Goal: Find contact information: Find contact information

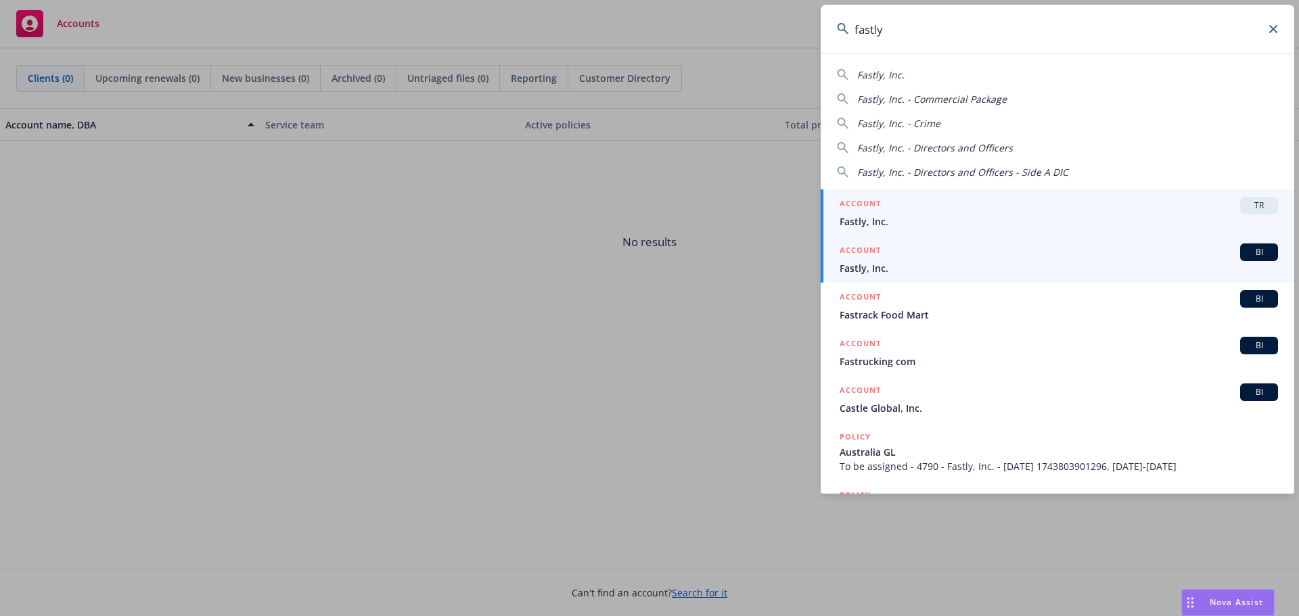
type input "fastly"
click at [898, 258] on div "ACCOUNT BI" at bounding box center [1058, 253] width 438 height 18
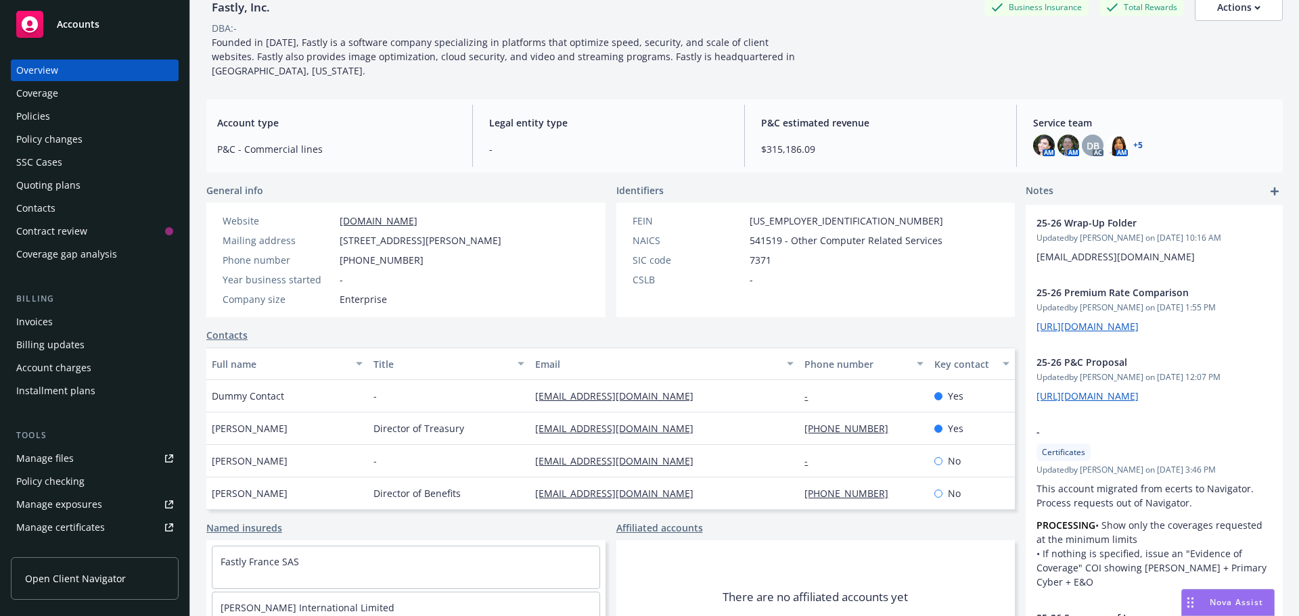
scroll to position [135, 0]
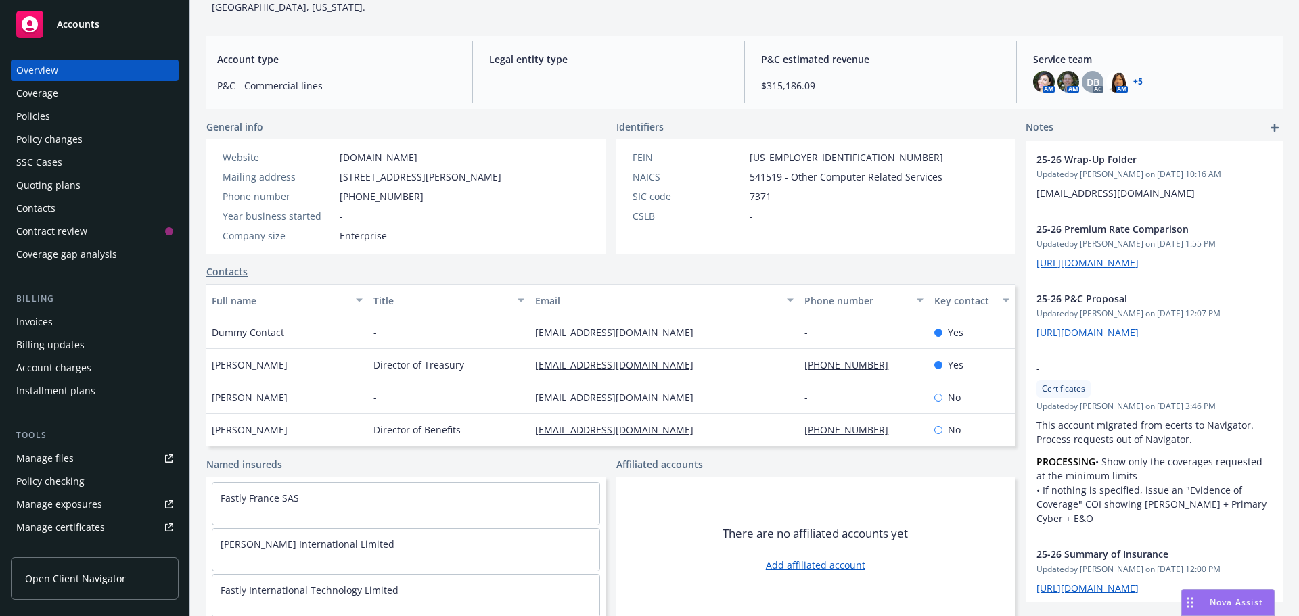
click at [23, 113] on div "Policies" at bounding box center [33, 117] width 34 height 22
click at [38, 120] on div "Policies" at bounding box center [33, 117] width 34 height 22
click at [31, 116] on div "Policies" at bounding box center [33, 117] width 34 height 22
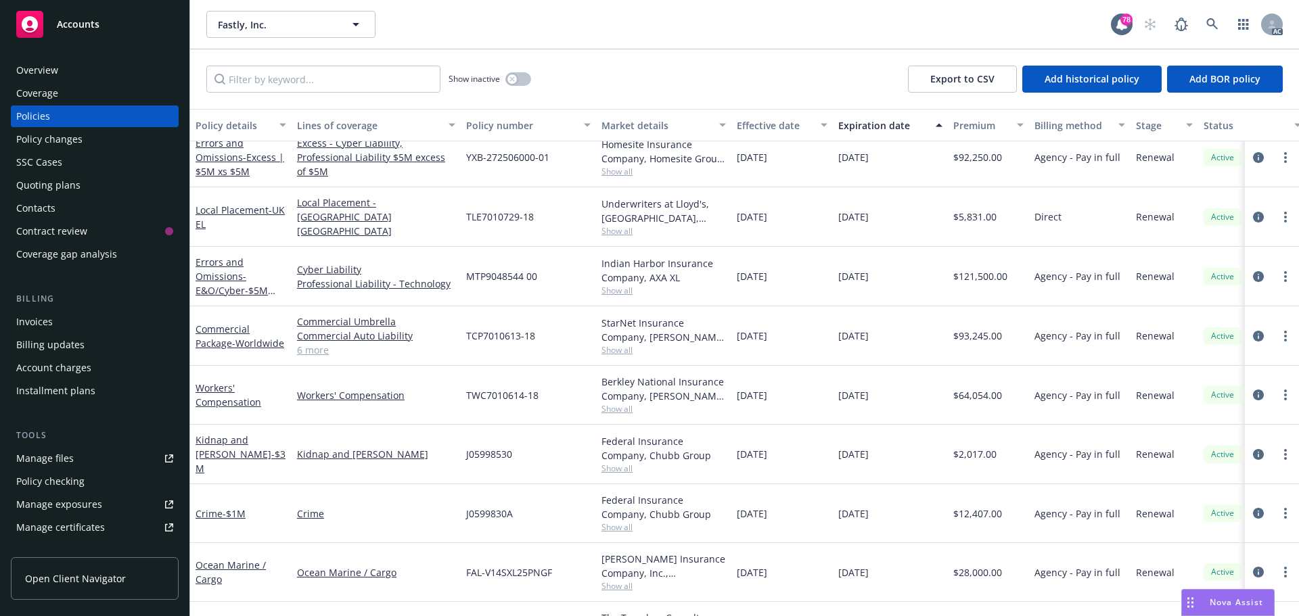
scroll to position [676, 0]
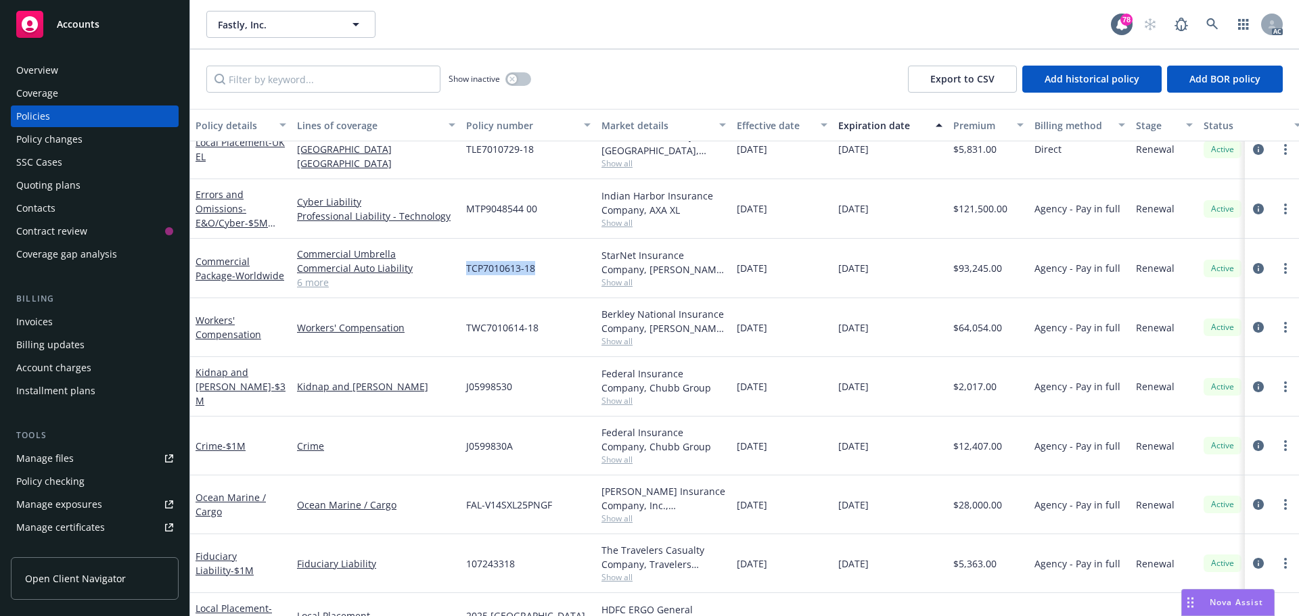
drag, startPoint x: 538, startPoint y: 267, endPoint x: 478, endPoint y: 267, distance: 59.5
click at [464, 270] on div "TCP7010613-18" at bounding box center [528, 269] width 135 height 60
copy span "TCP7010613-18"
click at [606, 282] on span "Show all" at bounding box center [663, 282] width 124 height 11
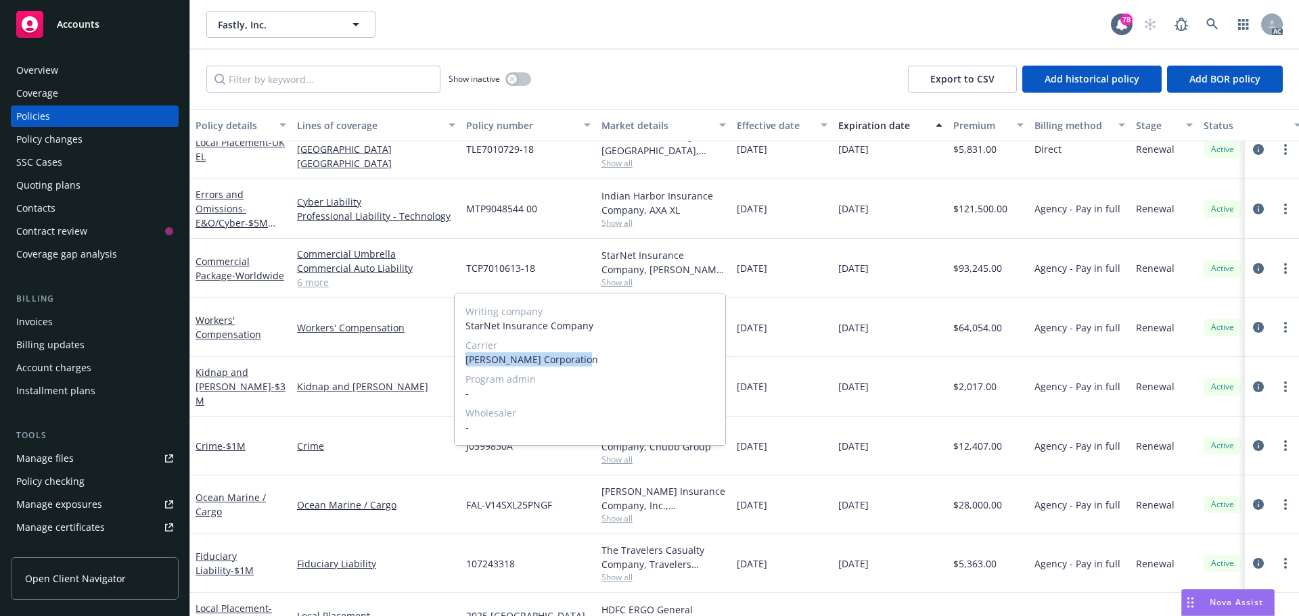
drag, startPoint x: 580, startPoint y: 362, endPoint x: 483, endPoint y: 359, distance: 97.4
click at [466, 361] on span "W.R. Berkley Corporation" at bounding box center [589, 359] width 249 height 14
copy span "W.R. Berkley Corporation"
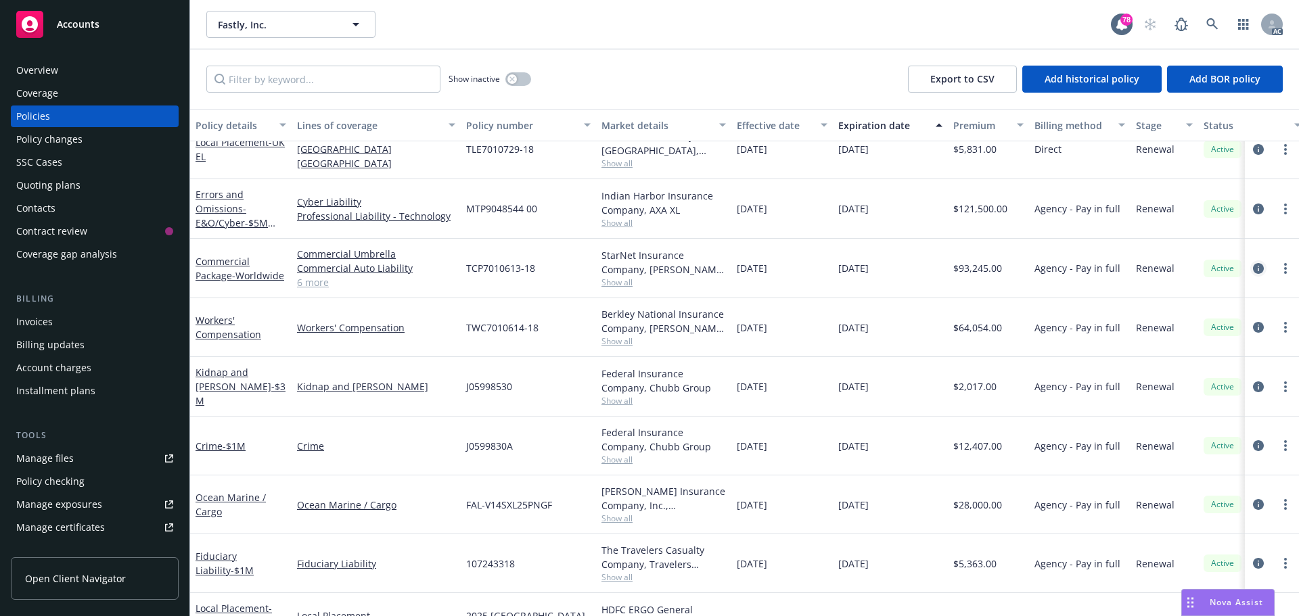
click at [1253, 269] on icon "circleInformation" at bounding box center [1258, 268] width 11 height 11
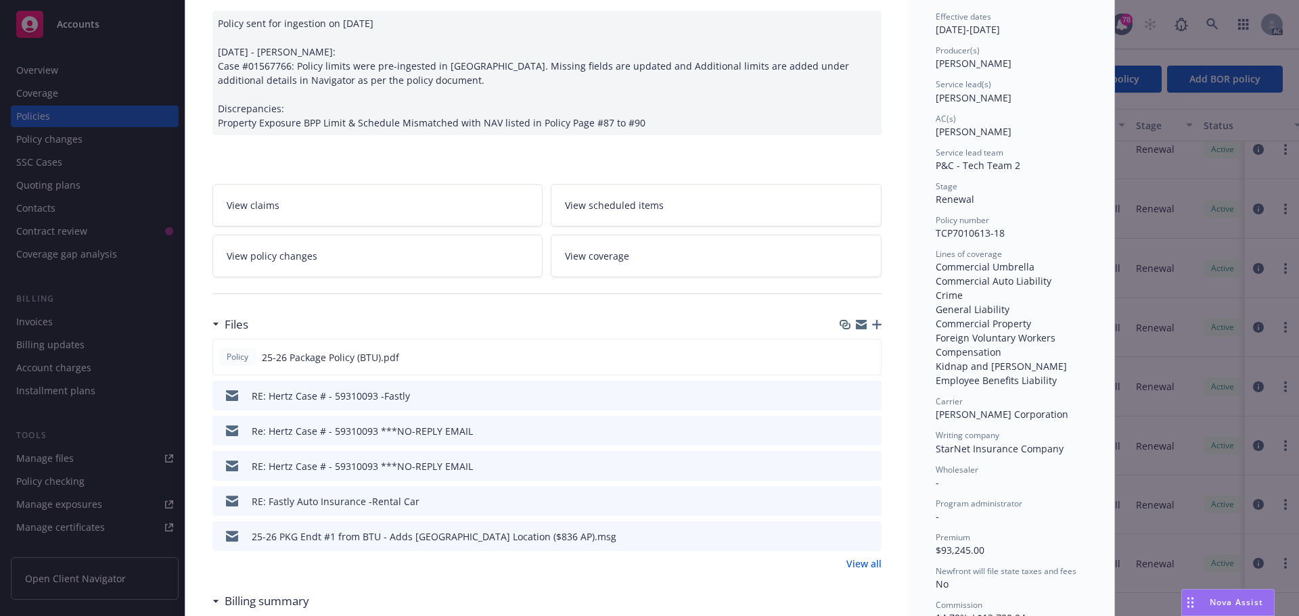
scroll to position [135, 0]
click at [862, 358] on icon "preview file" at bounding box center [868, 354] width 12 height 9
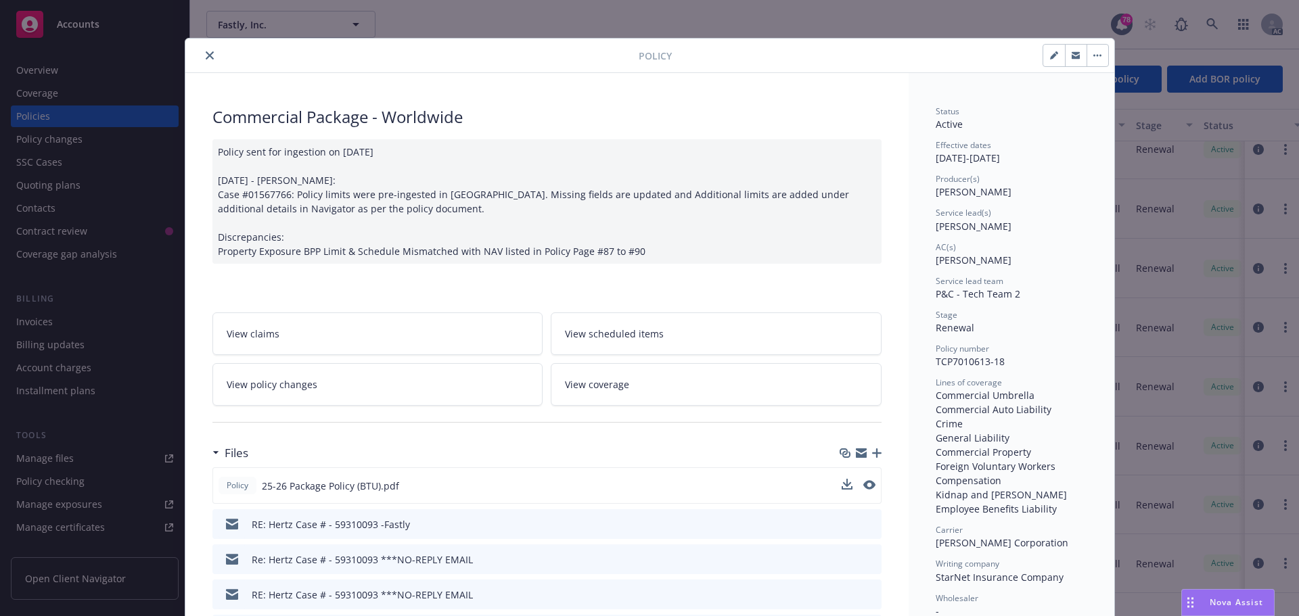
scroll to position [0, 0]
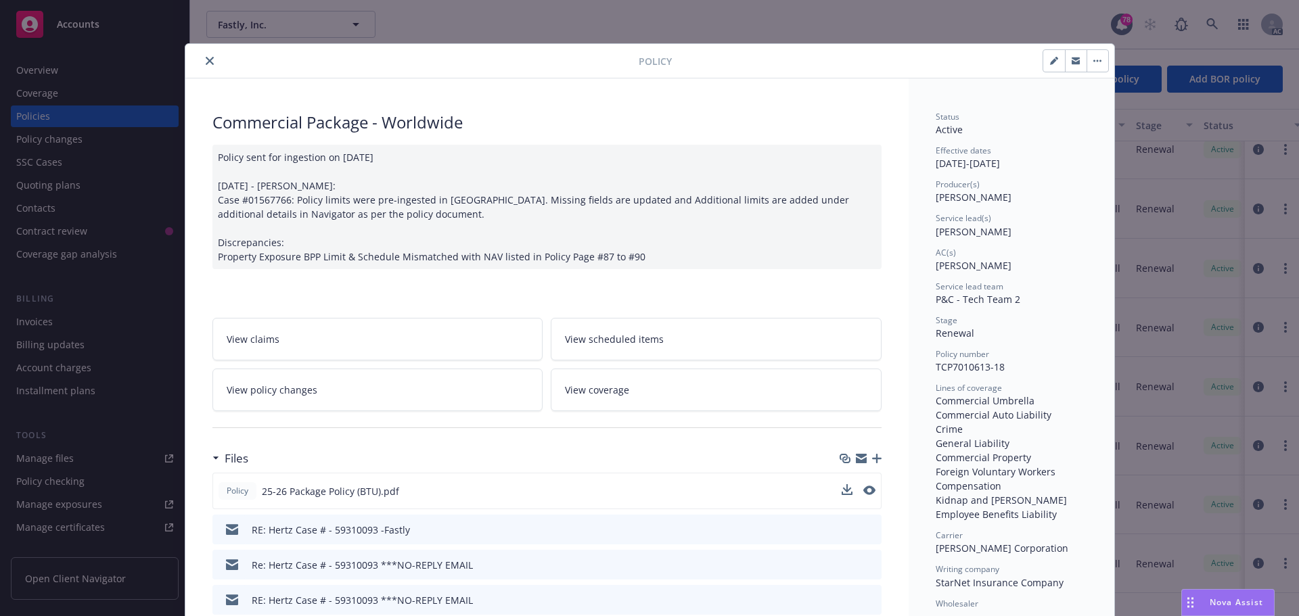
click at [206, 61] on icon "close" at bounding box center [210, 61] width 8 height 8
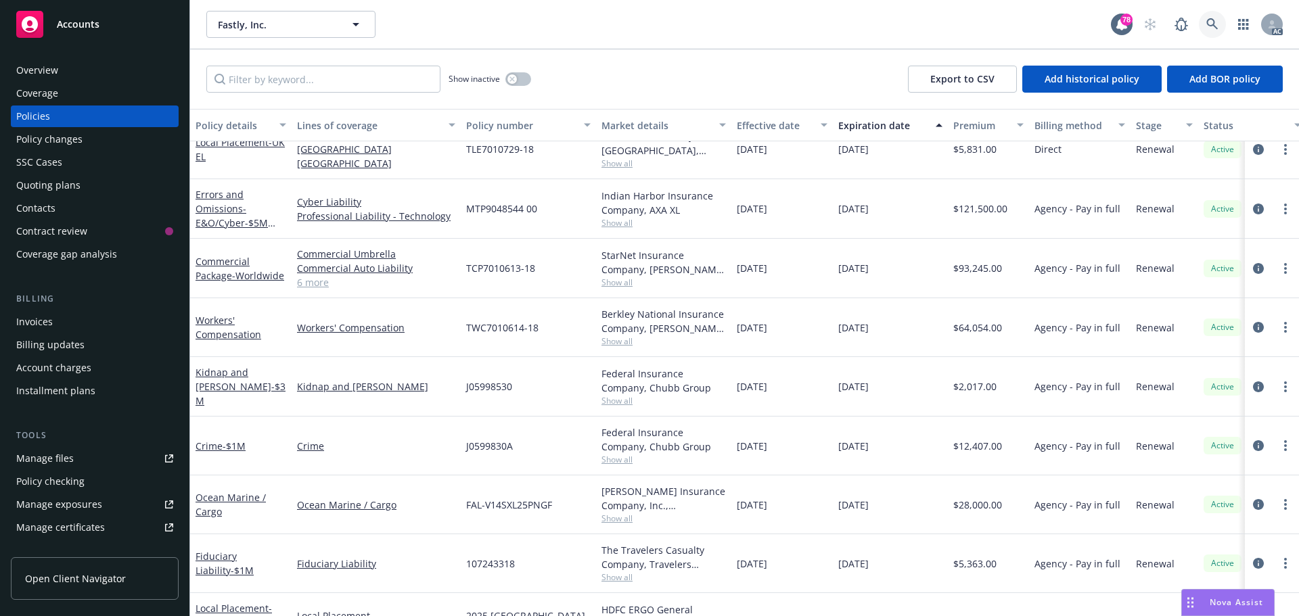
click at [1209, 20] on icon at bounding box center [1211, 23] width 11 height 11
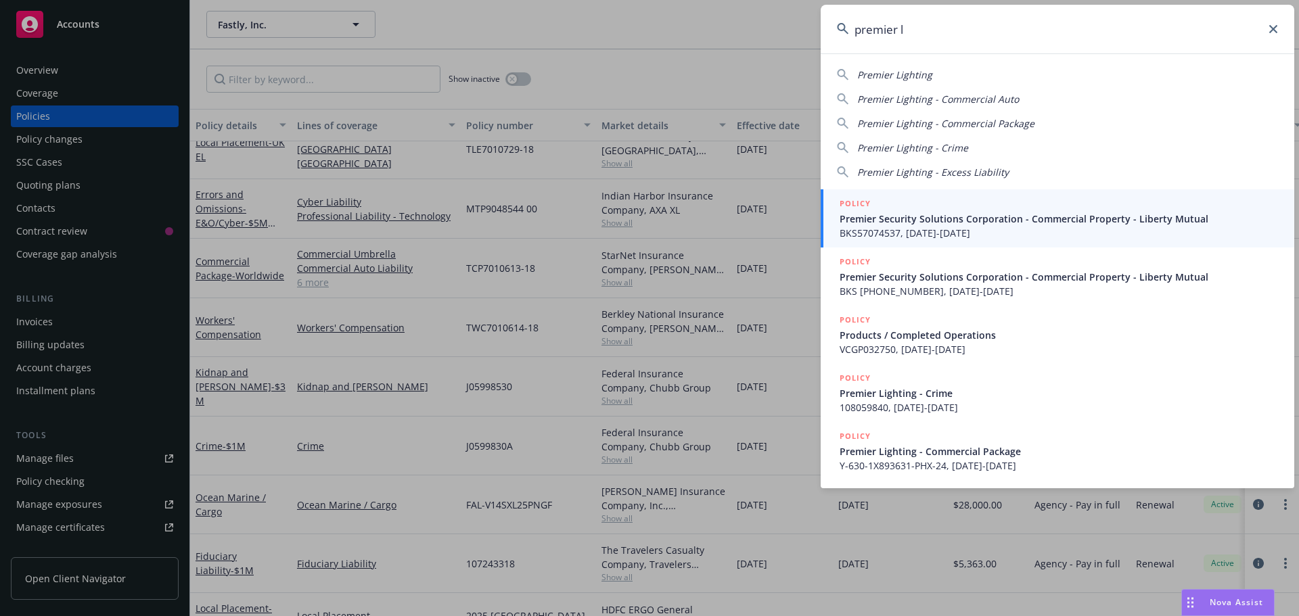
click at [930, 71] on div "Premier Lighting" at bounding box center [1057, 75] width 441 height 14
type input "Premier Lighting"
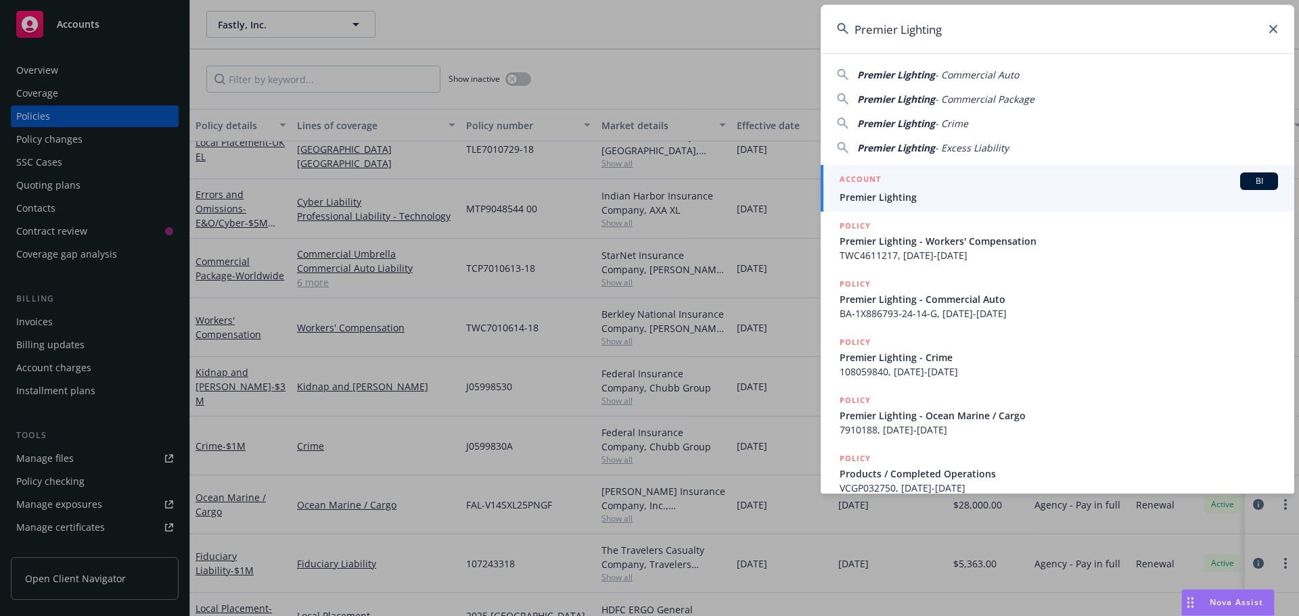
click at [898, 203] on span "Premier Lighting" at bounding box center [1058, 197] width 438 height 14
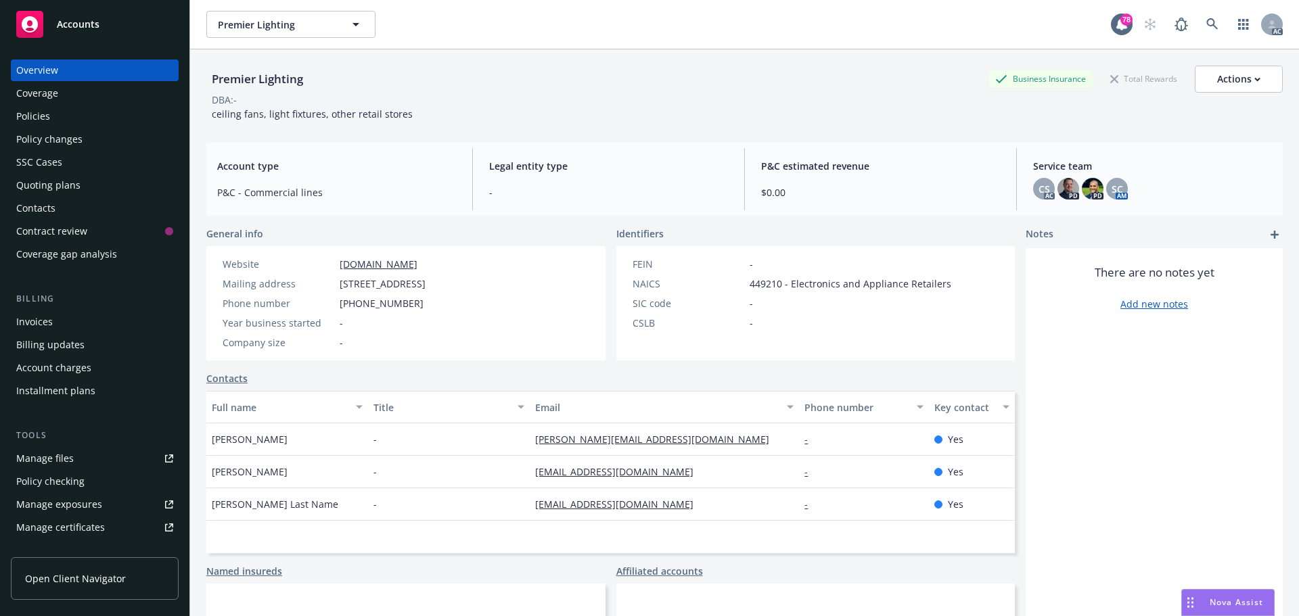
click at [37, 119] on div "Policies" at bounding box center [33, 117] width 34 height 22
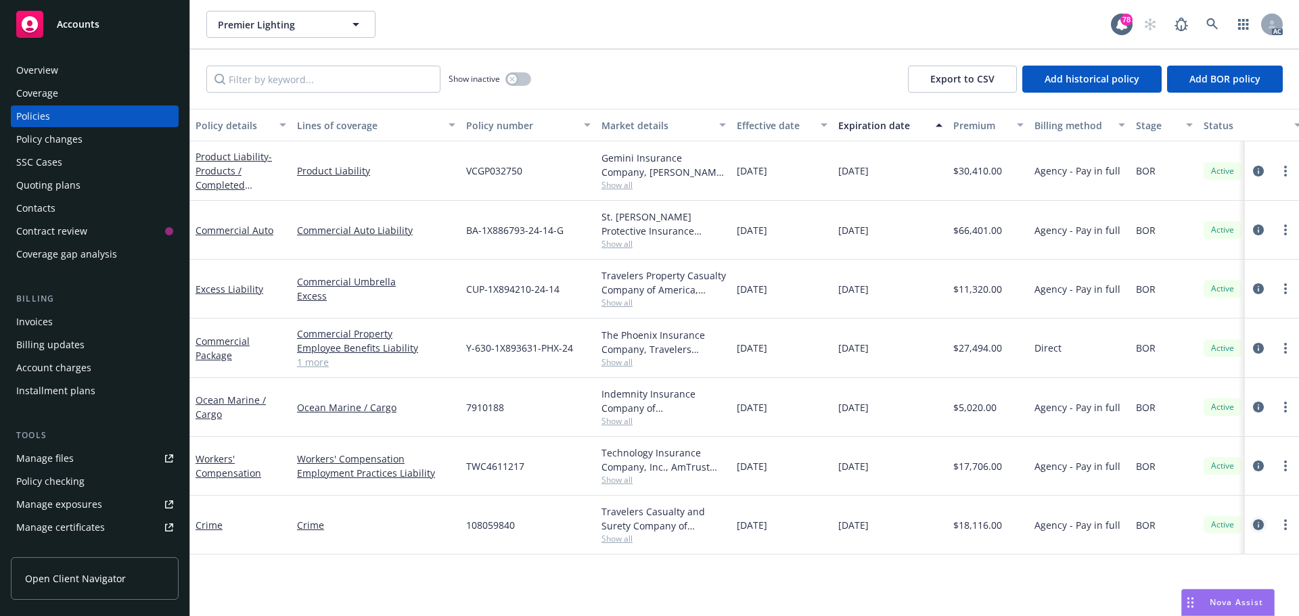
click at [1256, 523] on icon "circleInformation" at bounding box center [1258, 524] width 11 height 11
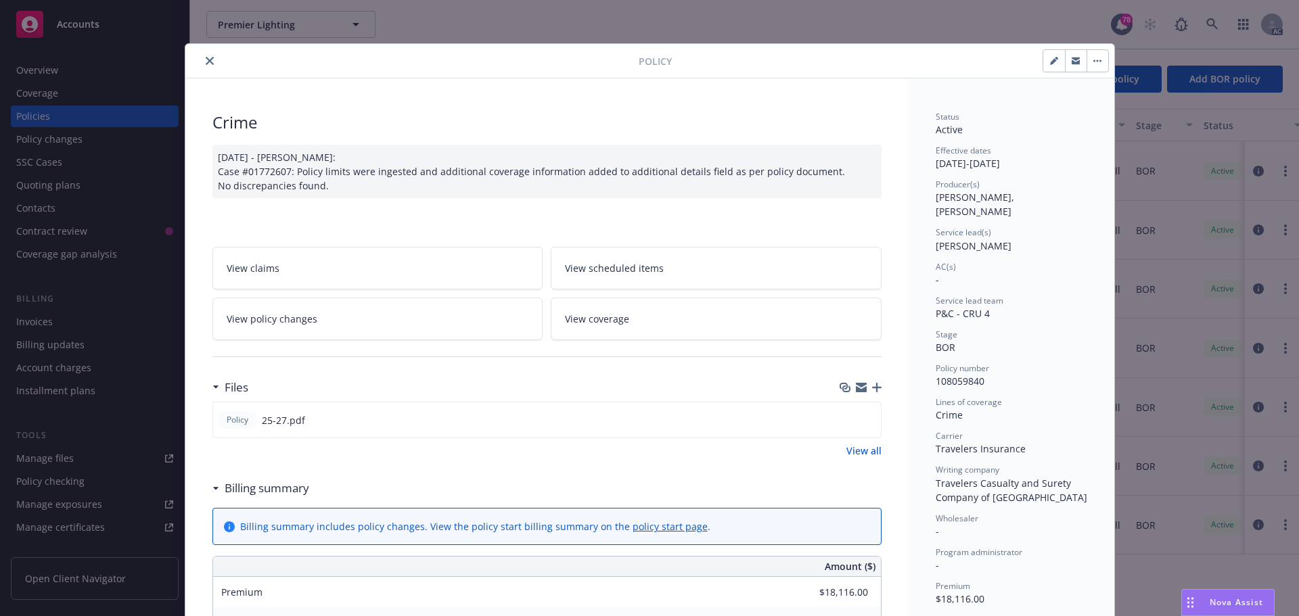
click at [206, 58] on icon "close" at bounding box center [210, 61] width 8 height 8
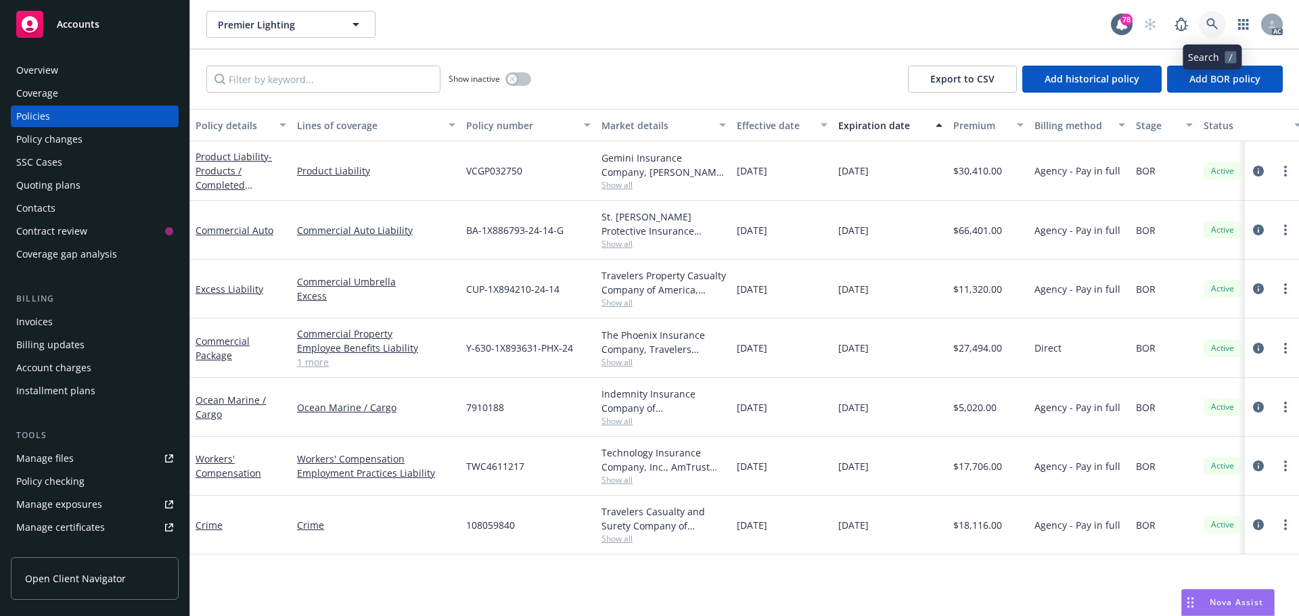
click at [1214, 26] on icon at bounding box center [1211, 23] width 11 height 11
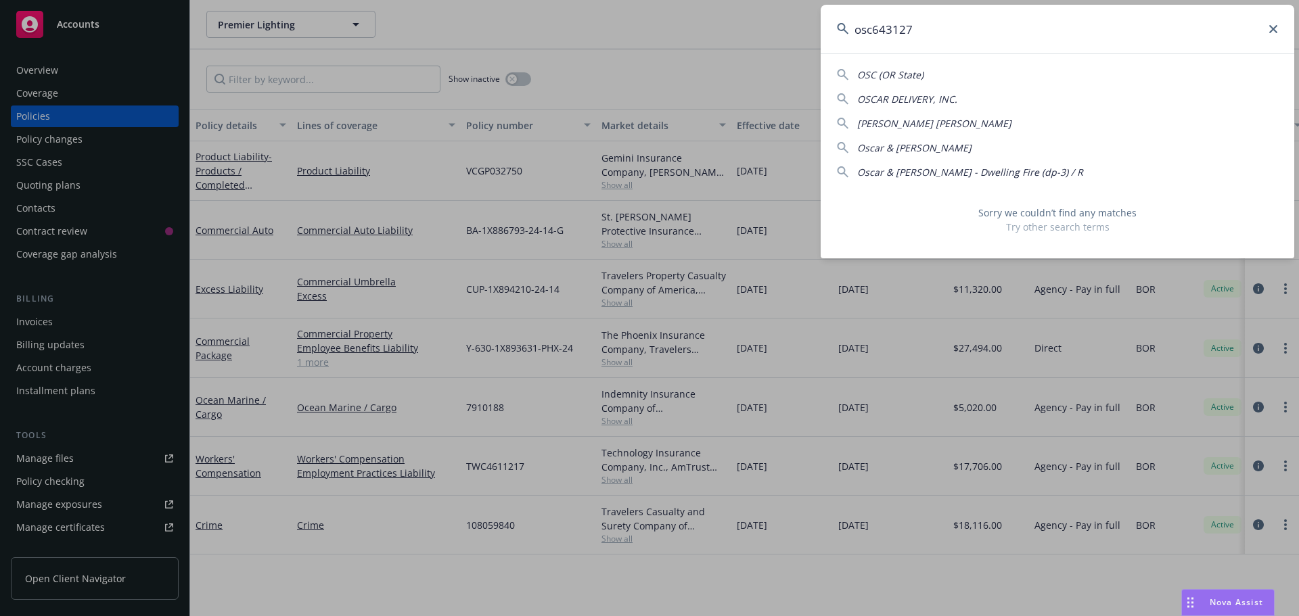
click at [1277, 28] on input "osc643127" at bounding box center [1057, 29] width 473 height 49
type input "osc643127"
click at [1272, 28] on icon at bounding box center [1273, 29] width 8 height 8
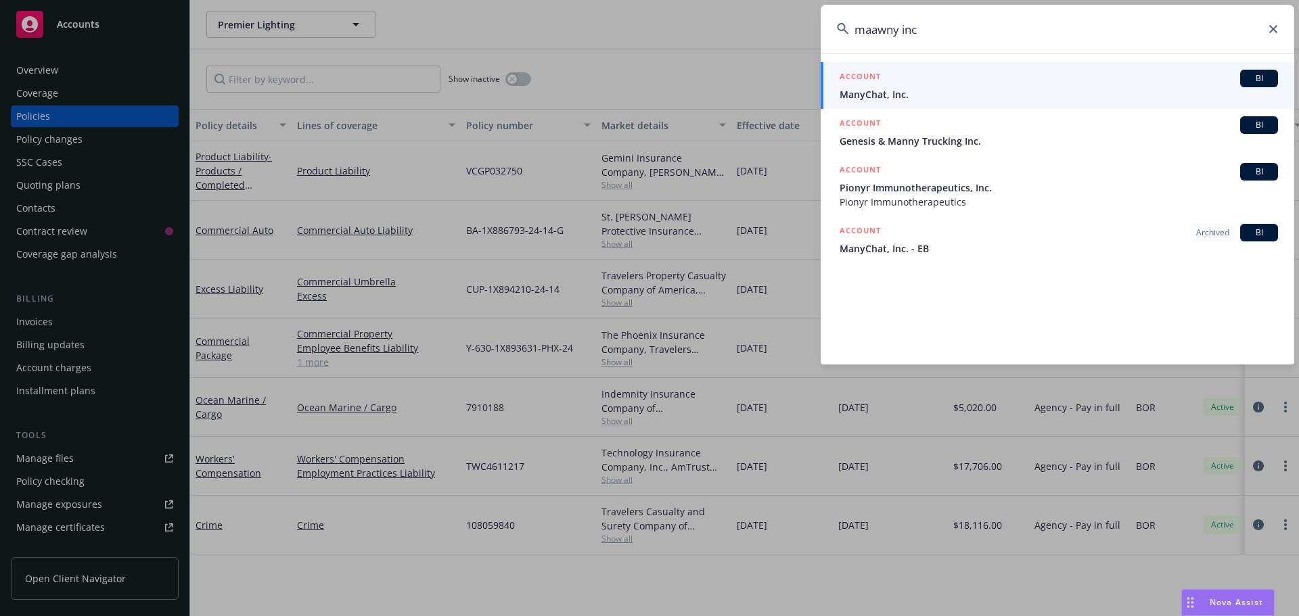
type input "maawny inc"
click at [1271, 30] on icon at bounding box center [1273, 29] width 8 height 8
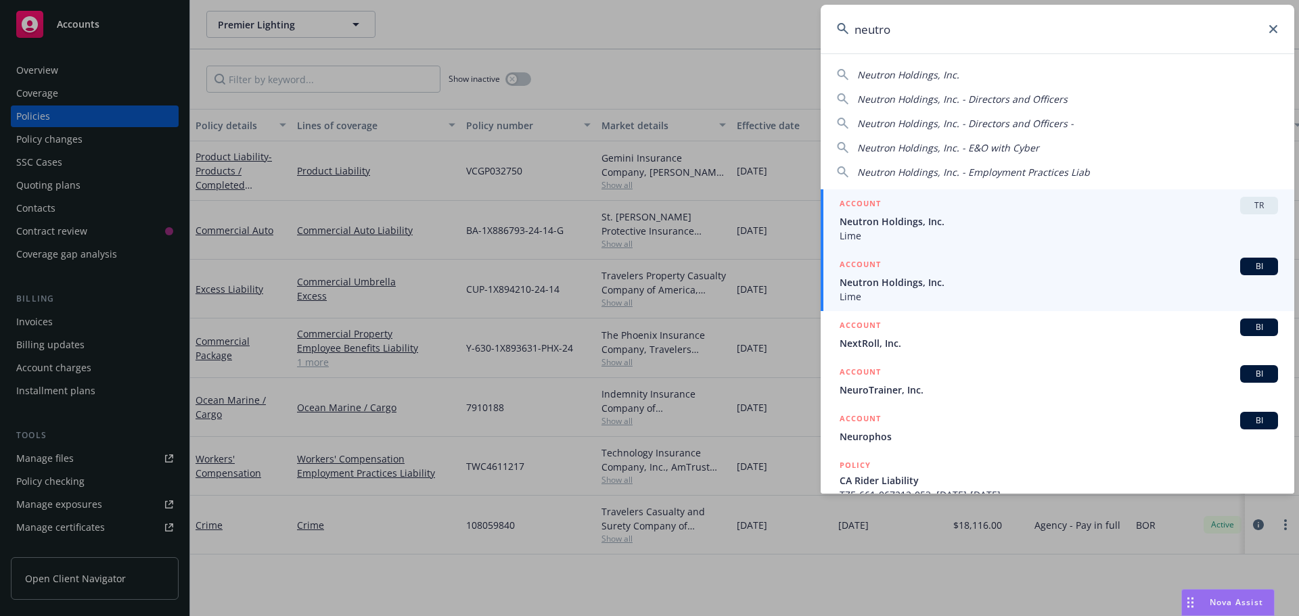
type input "neutro"
click at [898, 290] on span "Lime" at bounding box center [1058, 297] width 438 height 14
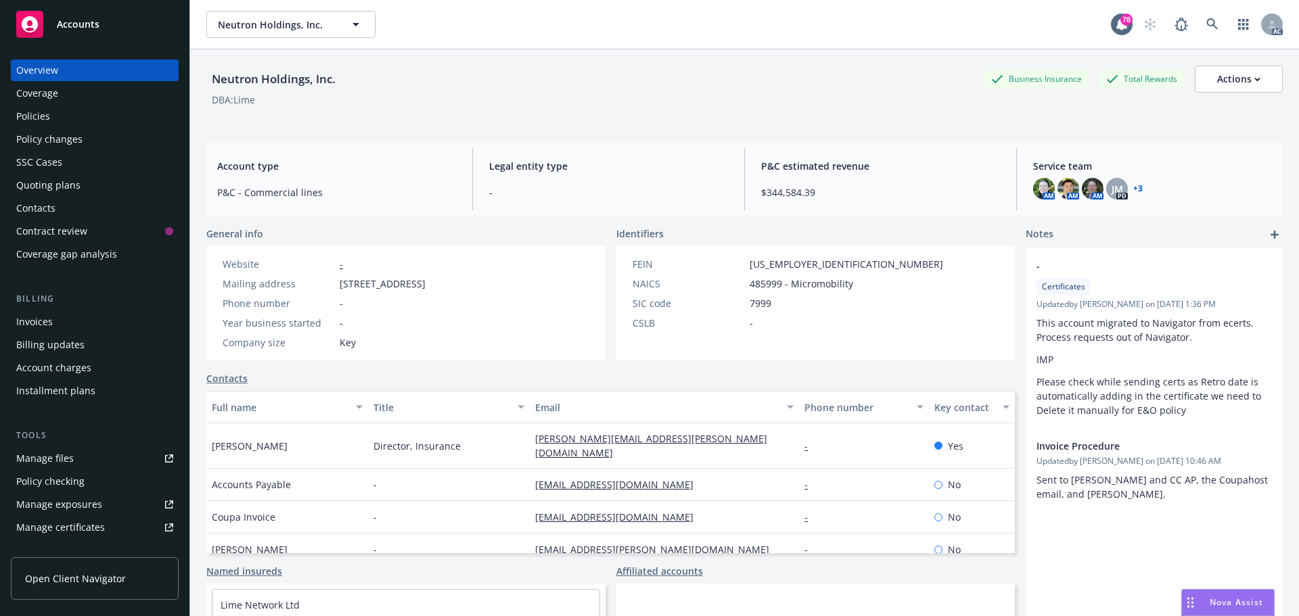
scroll to position [68, 0]
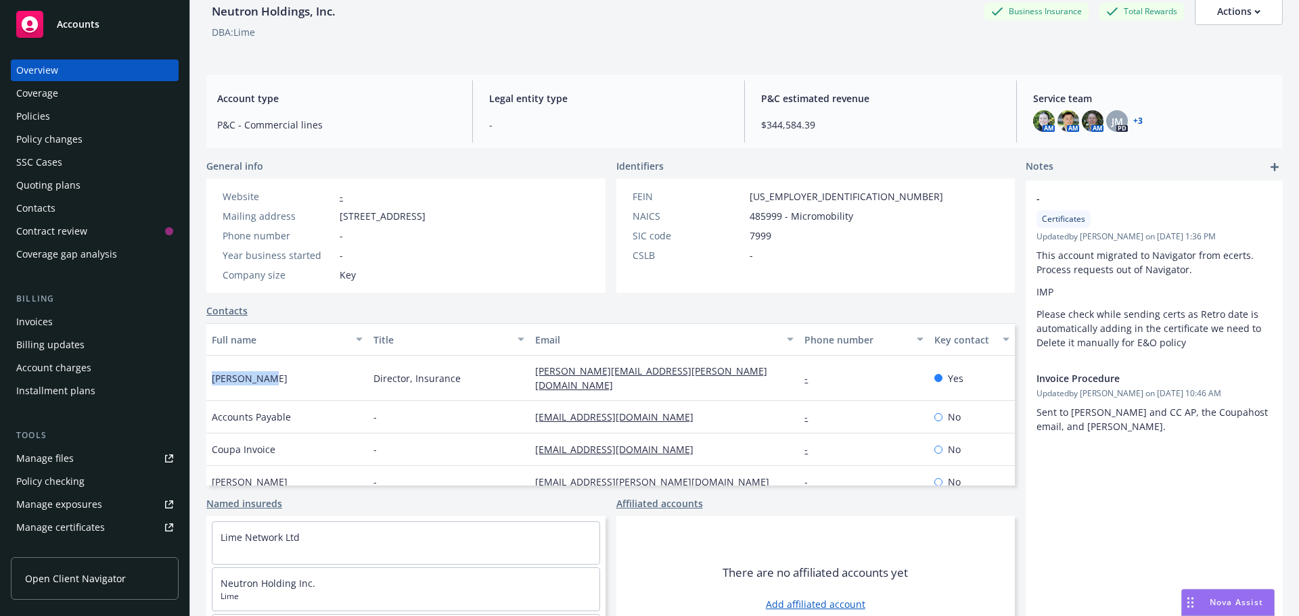
drag, startPoint x: 270, startPoint y: 373, endPoint x: 211, endPoint y: 375, distance: 58.9
click at [211, 375] on div "Calvin Mang" at bounding box center [287, 378] width 162 height 45
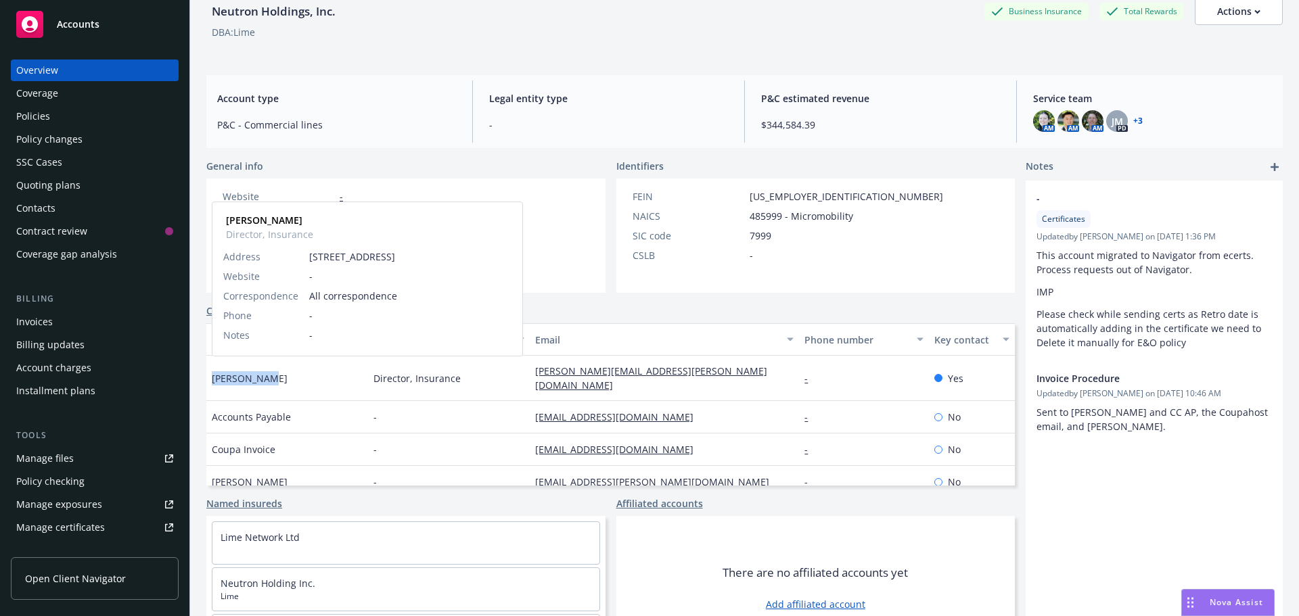
copy span "Calvin Mang"
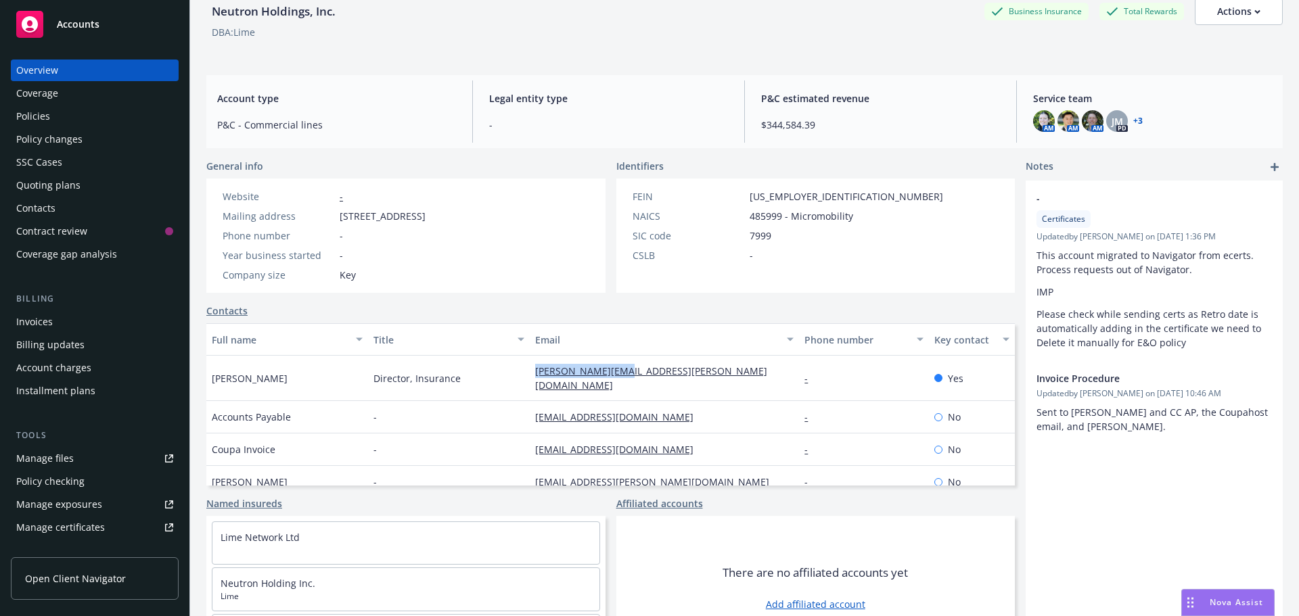
drag, startPoint x: 625, startPoint y: 376, endPoint x: 514, endPoint y: 376, distance: 110.9
click at [514, 376] on div "Calvin Mang Director, Insurance calvin.mang@li.me - Yes" at bounding box center [610, 378] width 808 height 45
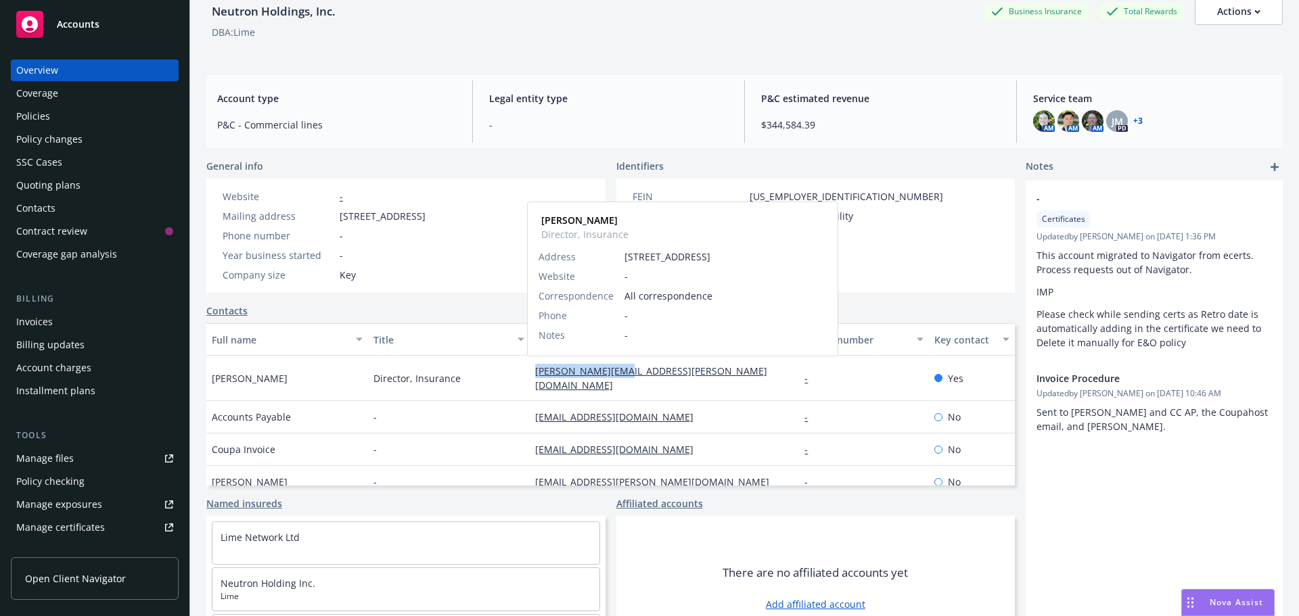
copy div "calvin.mang@li.me"
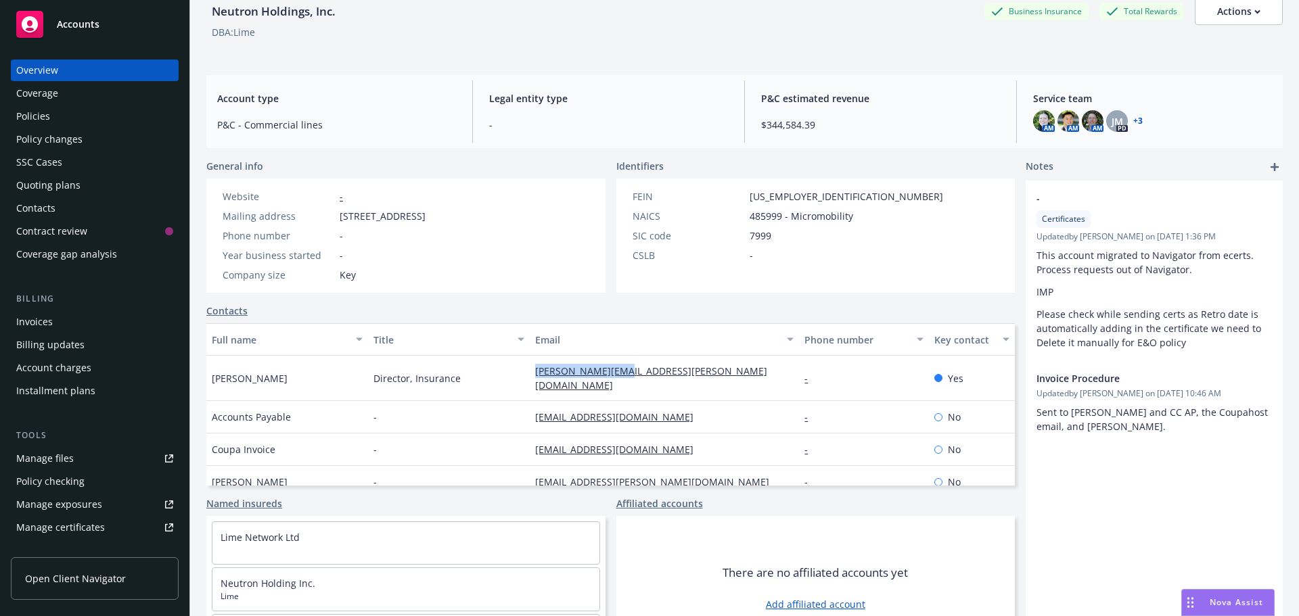
click at [44, 112] on div "Policies" at bounding box center [33, 117] width 34 height 22
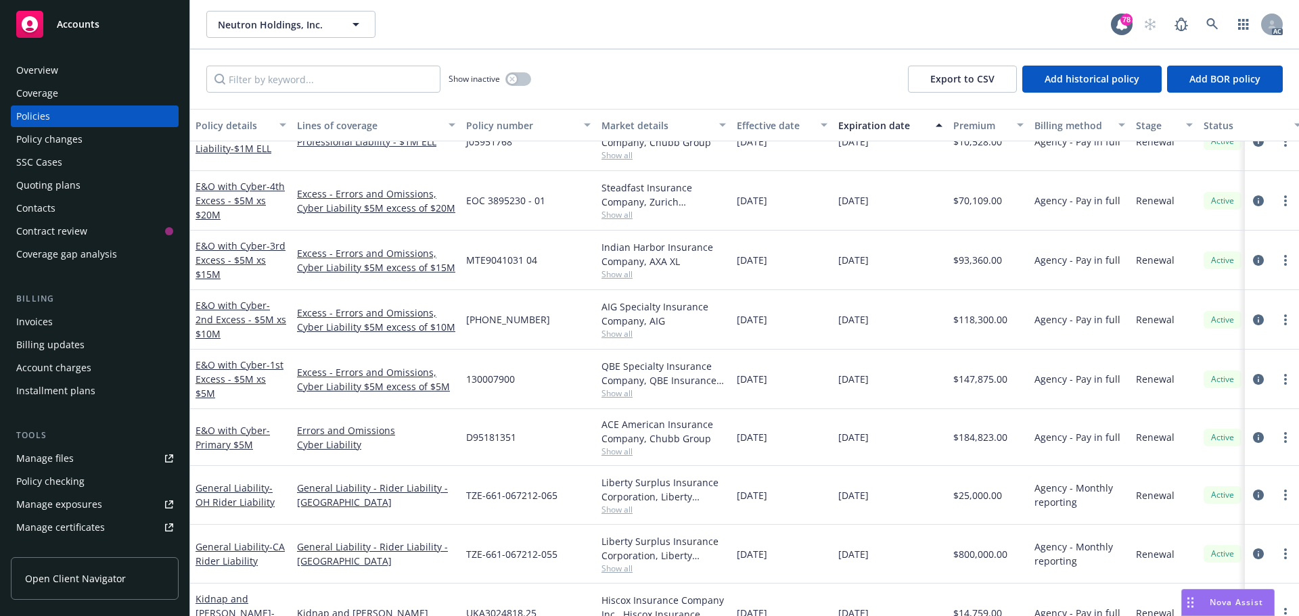
scroll to position [498, 0]
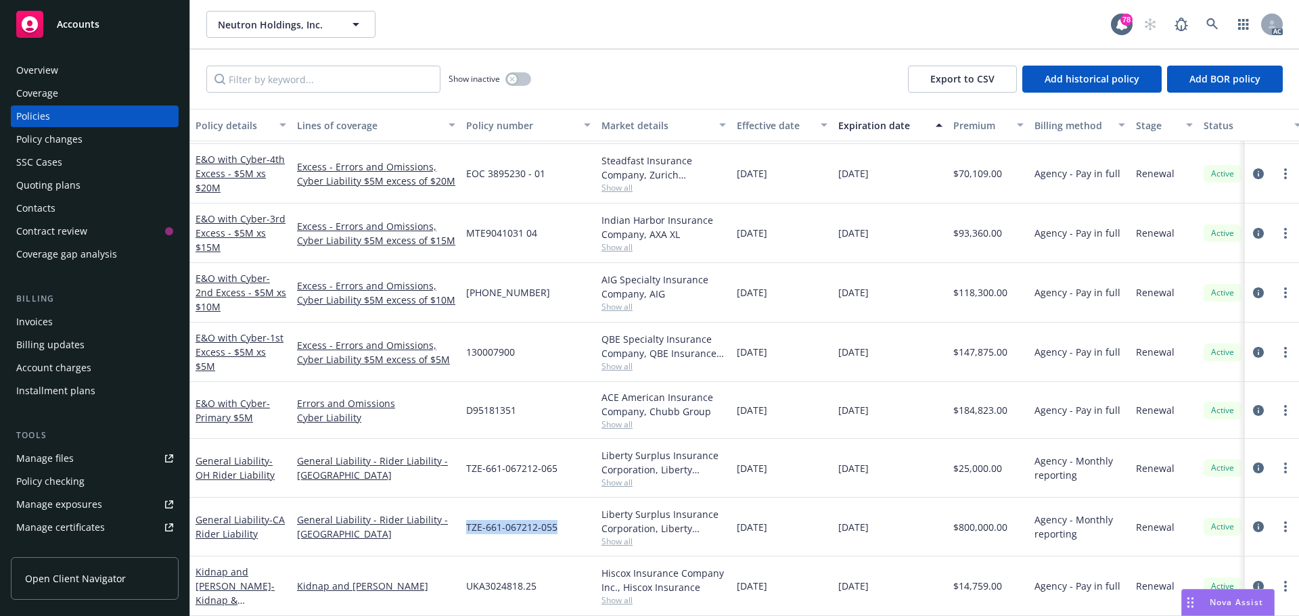
drag, startPoint x: 558, startPoint y: 516, endPoint x: 464, endPoint y: 518, distance: 94.0
click at [464, 518] on div "TZE-661-067212-055" at bounding box center [528, 527] width 135 height 59
copy span "TZE-661-067212-055"
click at [627, 536] on span "Show all" at bounding box center [663, 541] width 124 height 11
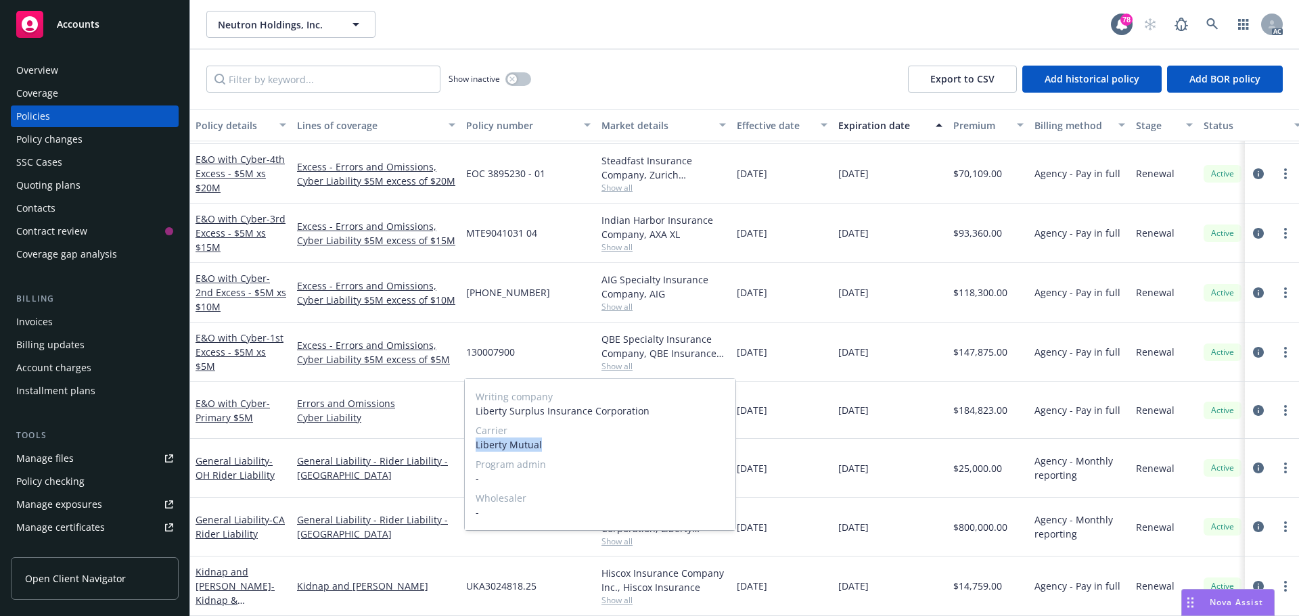
drag, startPoint x: 548, startPoint y: 444, endPoint x: 474, endPoint y: 446, distance: 73.7
click at [474, 446] on div "Writing company Liberty Surplus Insurance Corporation Carrier Liberty Mutual Pr…" at bounding box center [600, 455] width 271 height 152
copy span "Liberty Mutual"
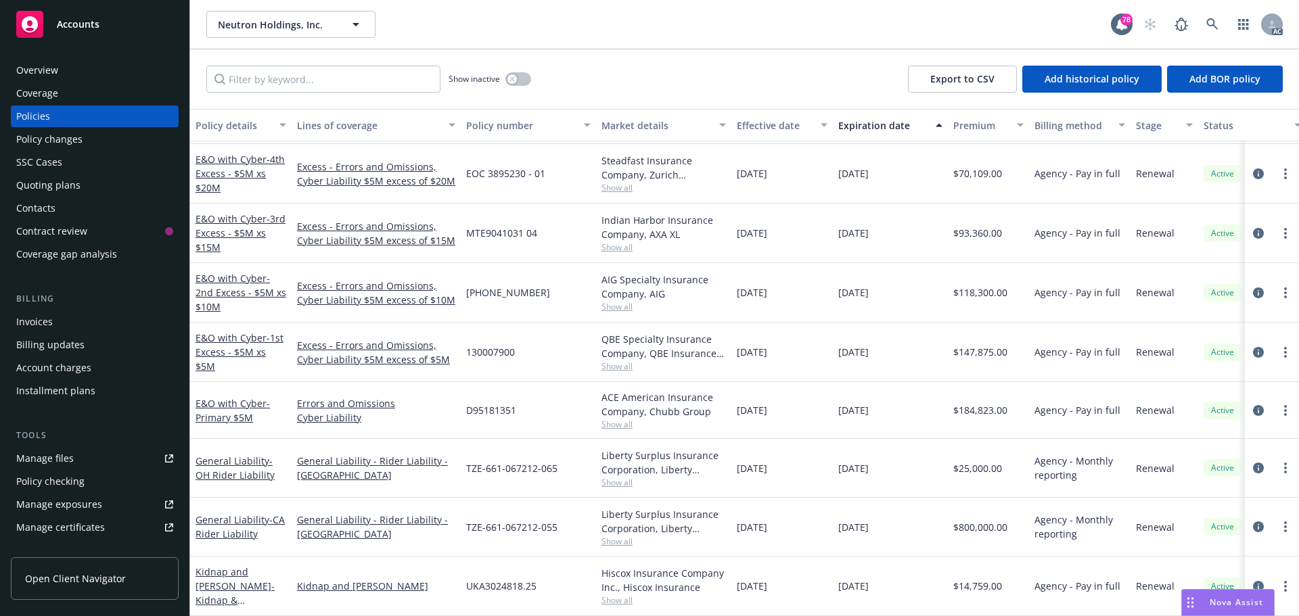
click at [48, 68] on div "Overview" at bounding box center [37, 71] width 42 height 22
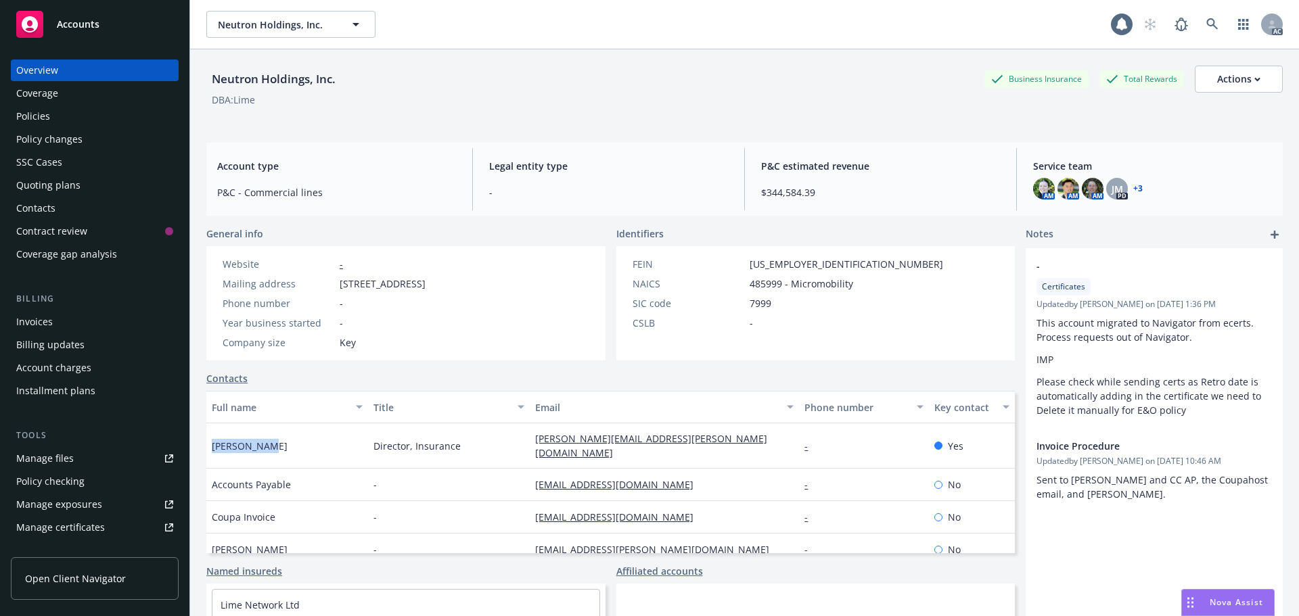
drag, startPoint x: 286, startPoint y: 444, endPoint x: 223, endPoint y: 441, distance: 63.7
click at [209, 444] on div "Calvin Mang" at bounding box center [287, 445] width 162 height 45
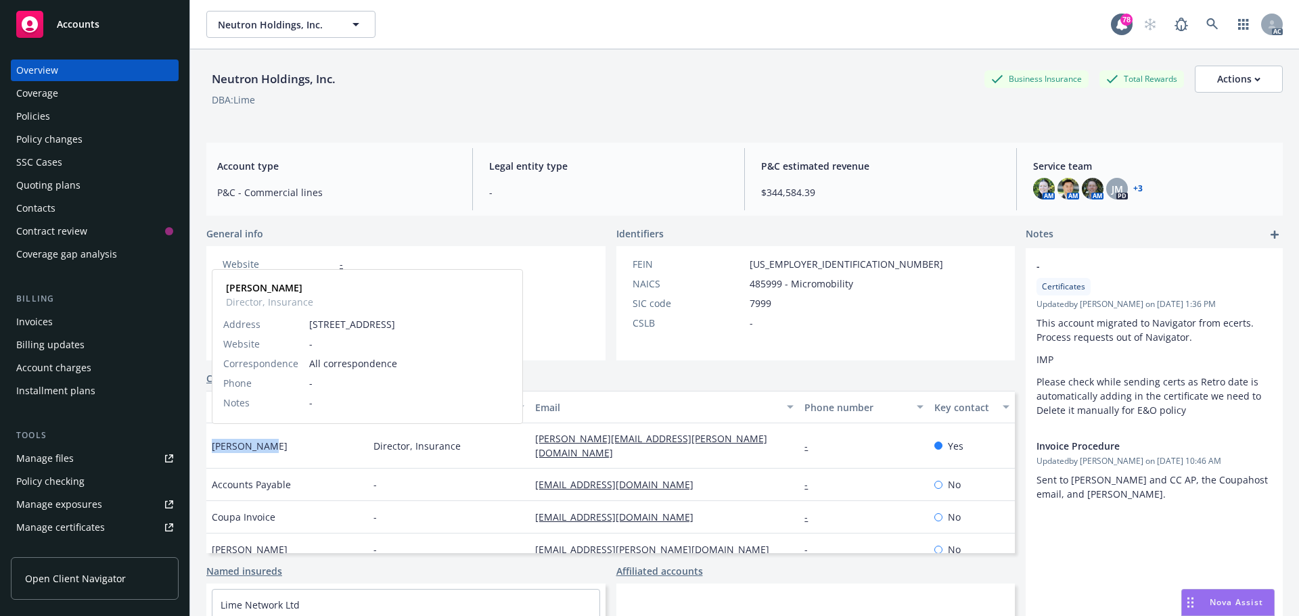
copy span "Calvin Mang"
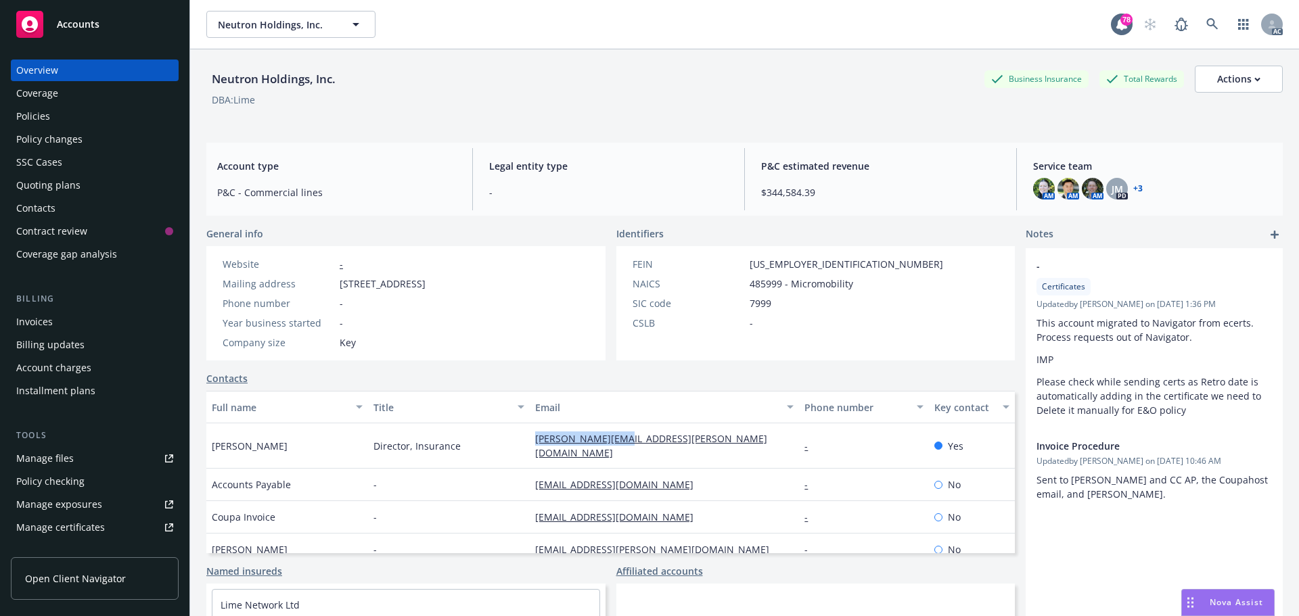
drag, startPoint x: 628, startPoint y: 443, endPoint x: 519, endPoint y: 443, distance: 108.9
click at [519, 443] on div "Calvin Mang Director, Insurance calvin.mang@li.me - Yes" at bounding box center [610, 445] width 808 height 45
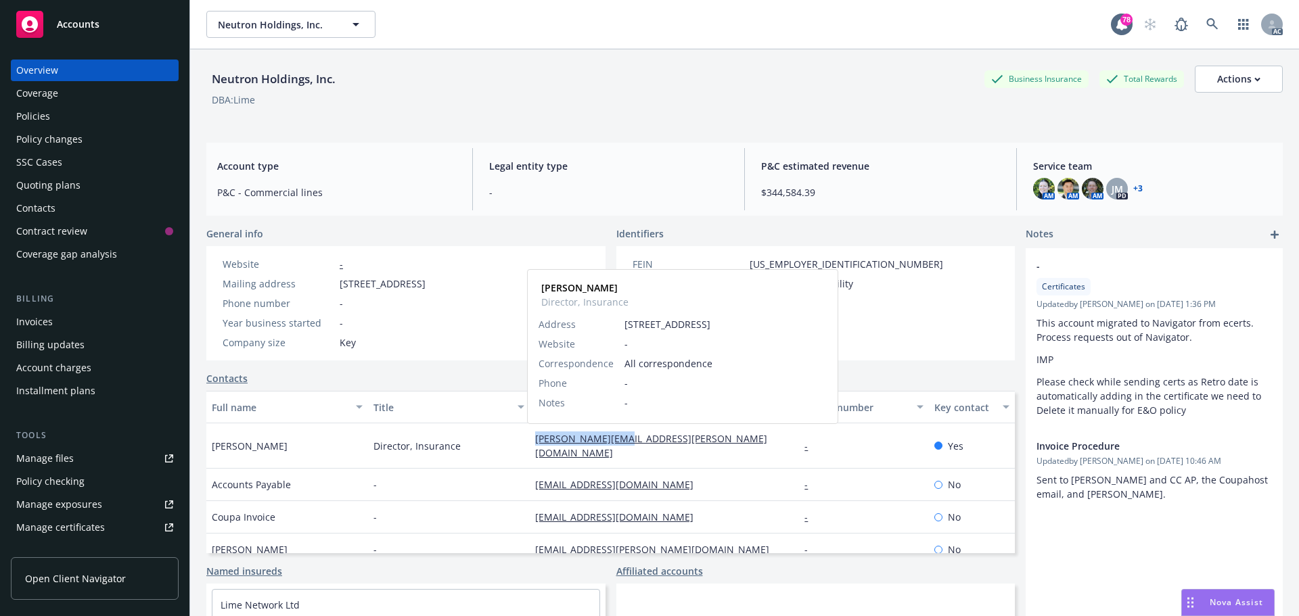
copy div "calvin.mang@li.me"
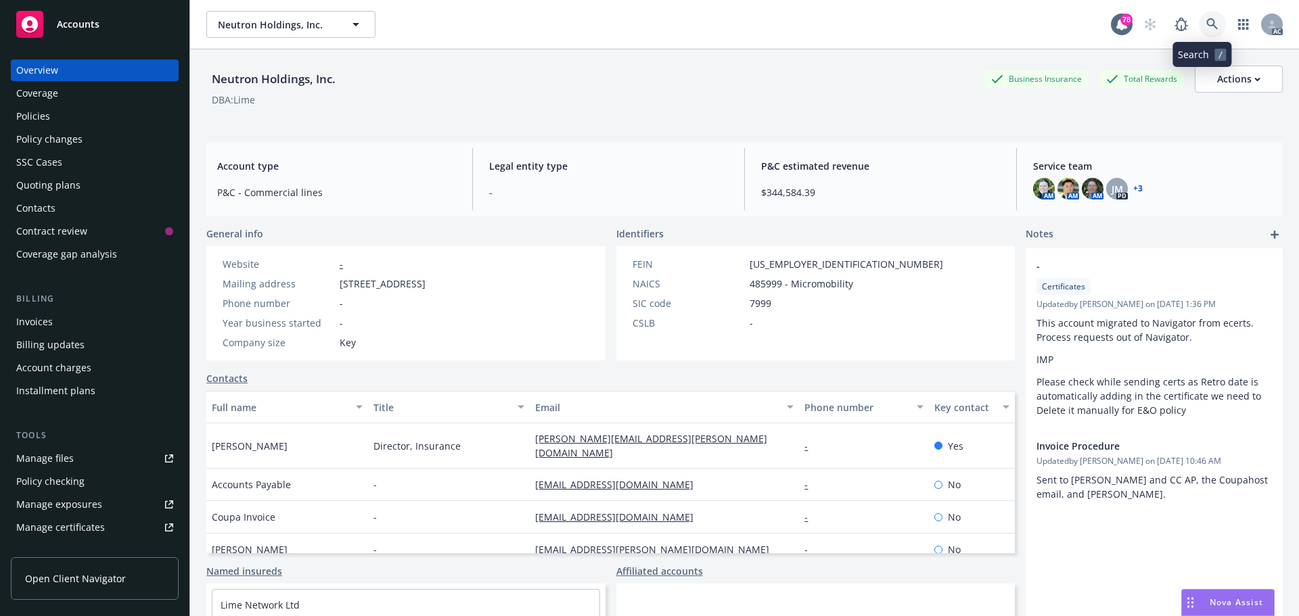
click at [1207, 26] on icon at bounding box center [1212, 24] width 12 height 12
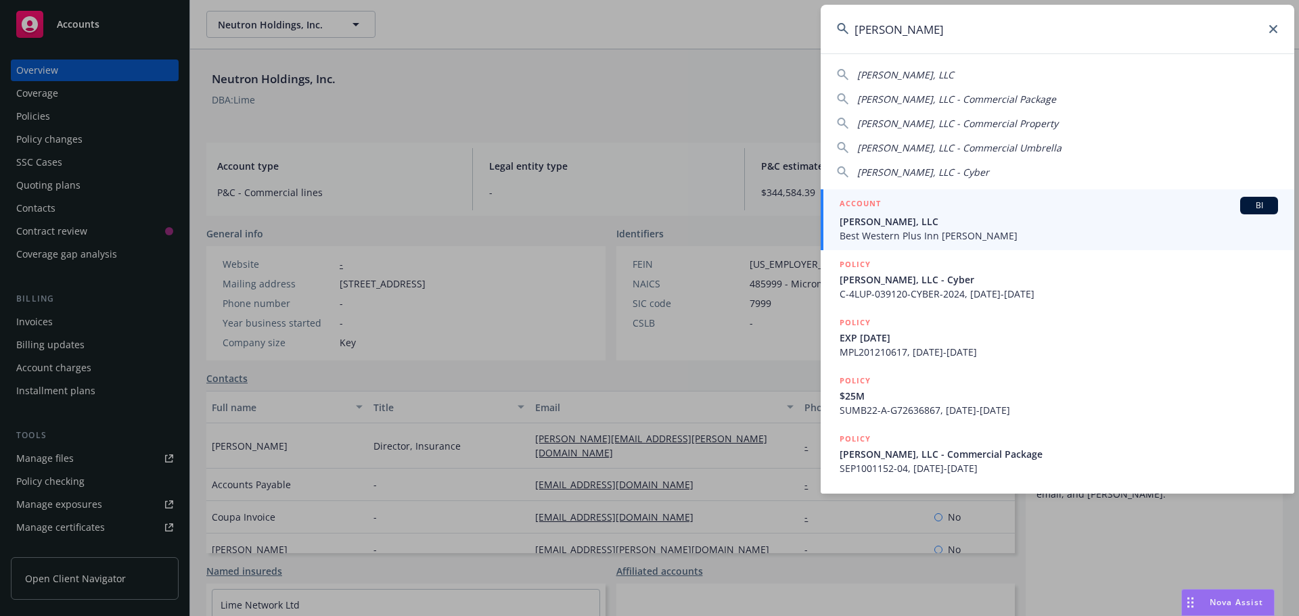
type input "bw dixon"
click at [971, 208] on div "ACCOUNT BI" at bounding box center [1058, 206] width 438 height 18
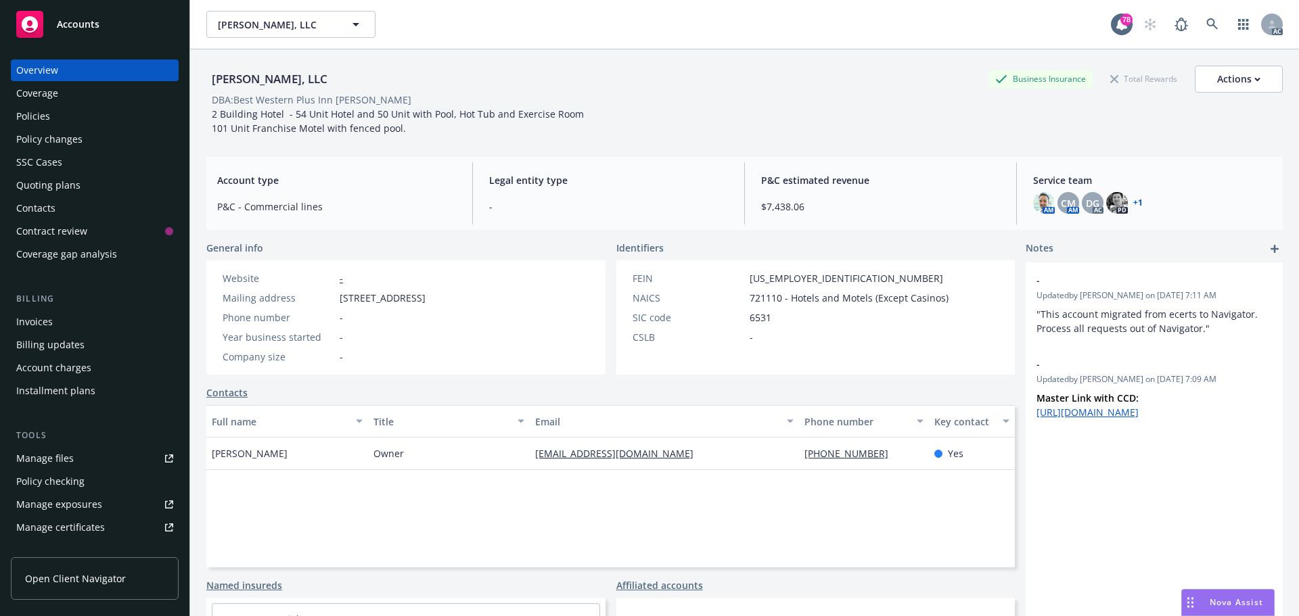
click at [25, 114] on div "Policies" at bounding box center [33, 117] width 34 height 22
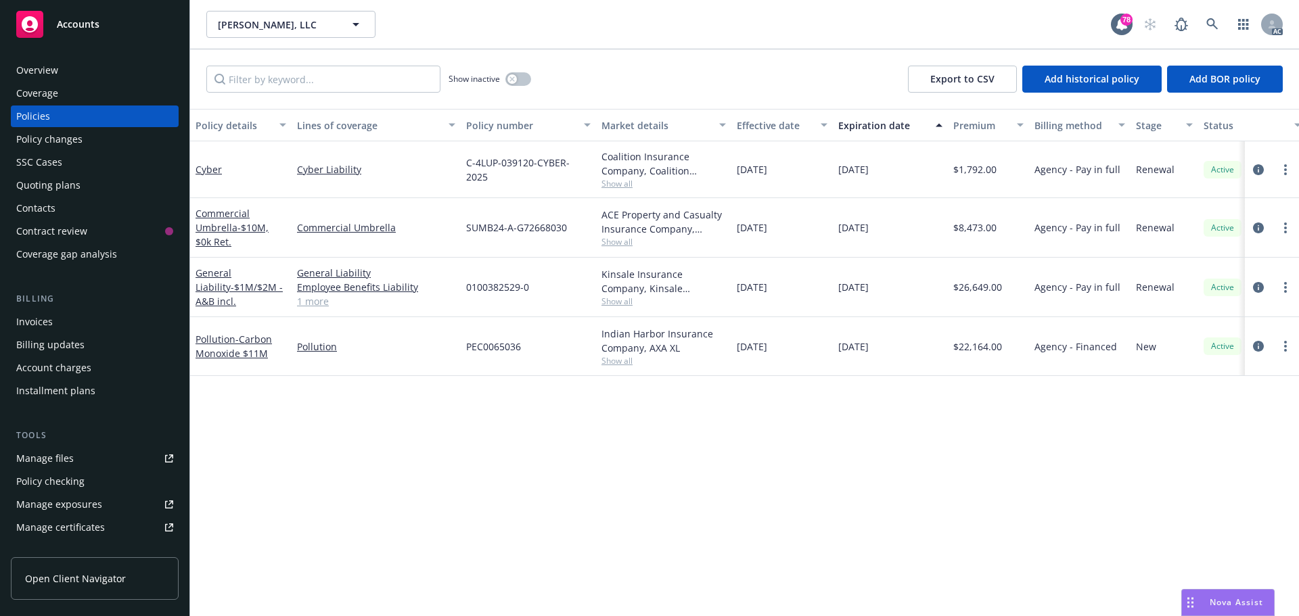
click at [309, 304] on link "1 more" at bounding box center [376, 301] width 158 height 14
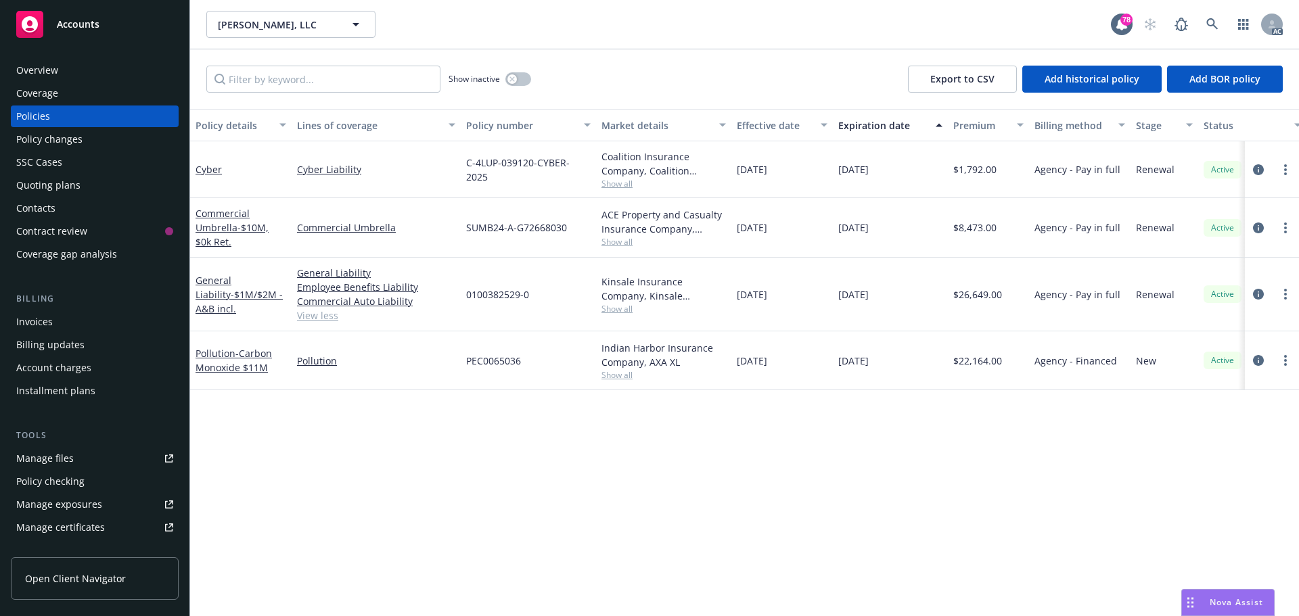
click at [93, 70] on div "Overview" at bounding box center [94, 71] width 157 height 22
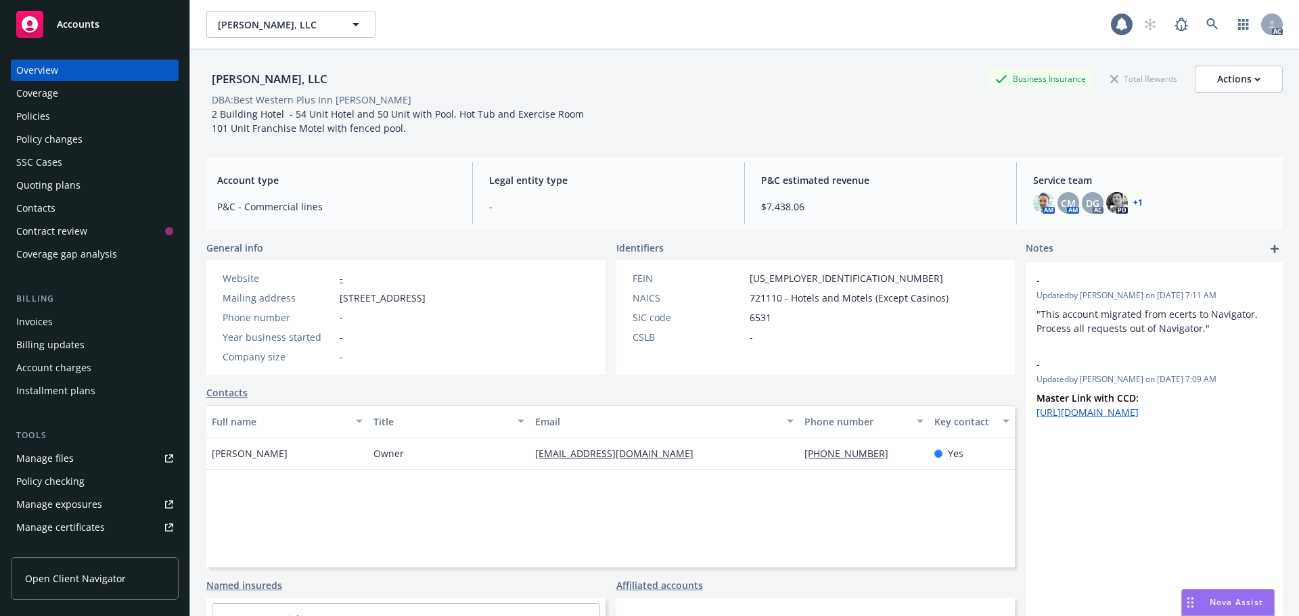
click at [84, 116] on div "Policies" at bounding box center [94, 117] width 157 height 22
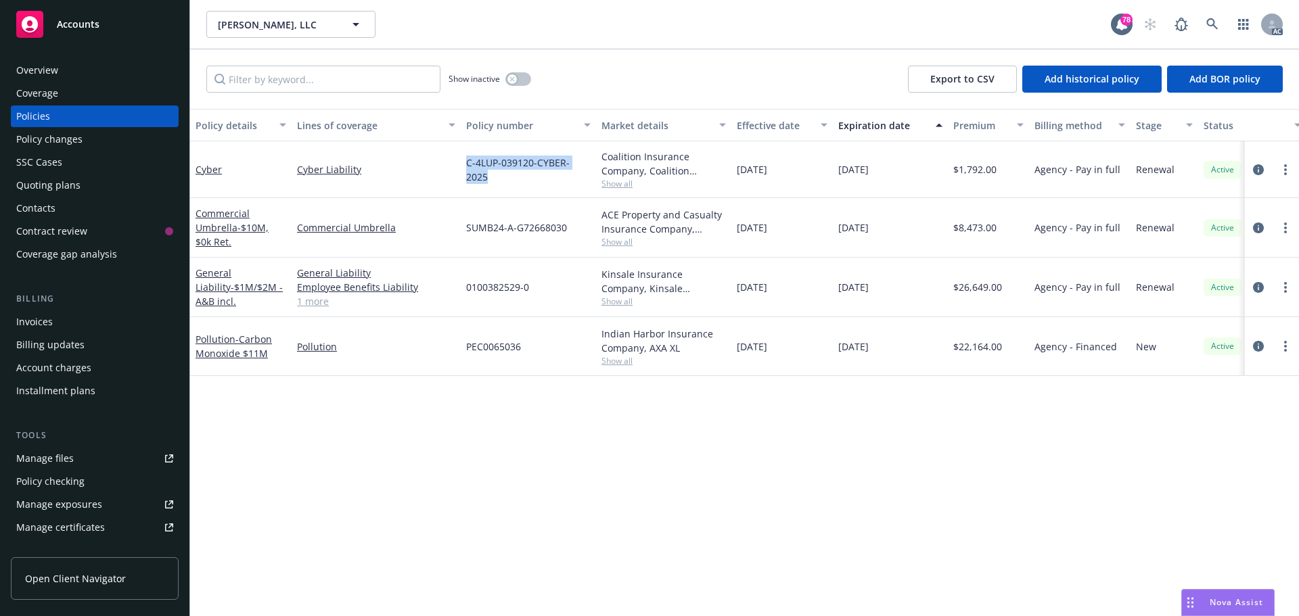
drag, startPoint x: 591, startPoint y: 168, endPoint x: 467, endPoint y: 170, distance: 123.8
click at [467, 170] on div "C-4LUP-039120-CYBER-2025" at bounding box center [528, 169] width 135 height 57
click at [475, 150] on div "C-4LUP-039120-CYBER-2025" at bounding box center [528, 169] width 135 height 57
drag, startPoint x: 589, startPoint y: 168, endPoint x: 465, endPoint y: 168, distance: 123.8
click at [465, 168] on div "C-4LUP-039120-CYBER-2025" at bounding box center [528, 169] width 135 height 57
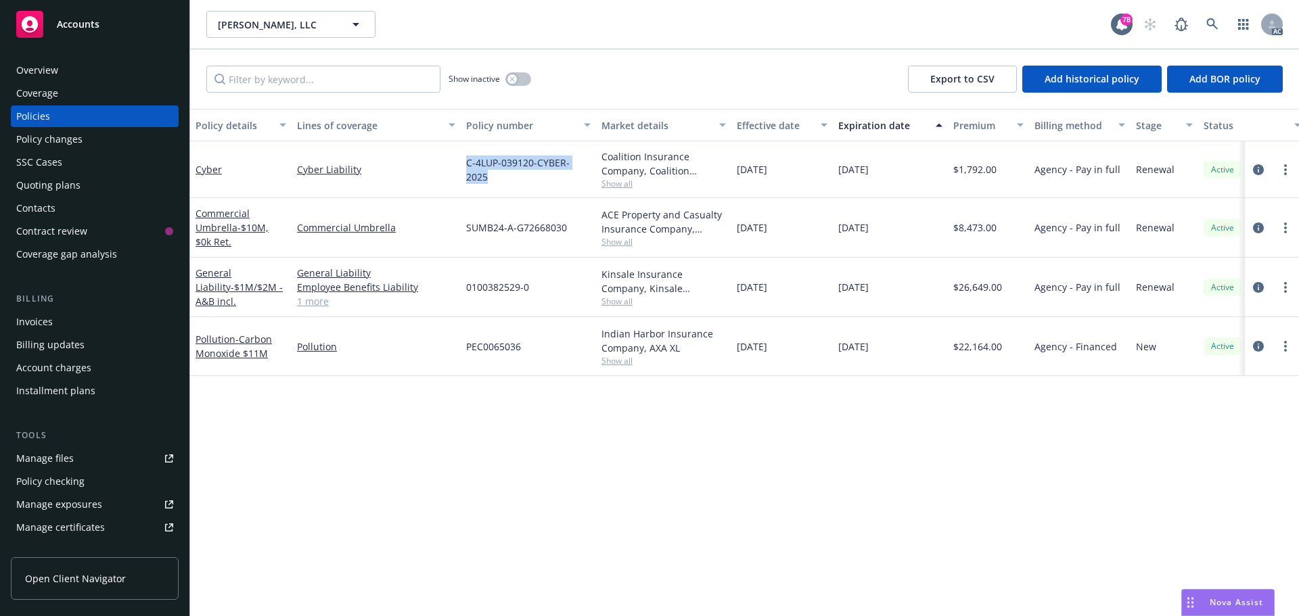
copy span "C-4LUP-039120-CYBER-2025"
click at [620, 181] on span "Show all" at bounding box center [663, 183] width 124 height 11
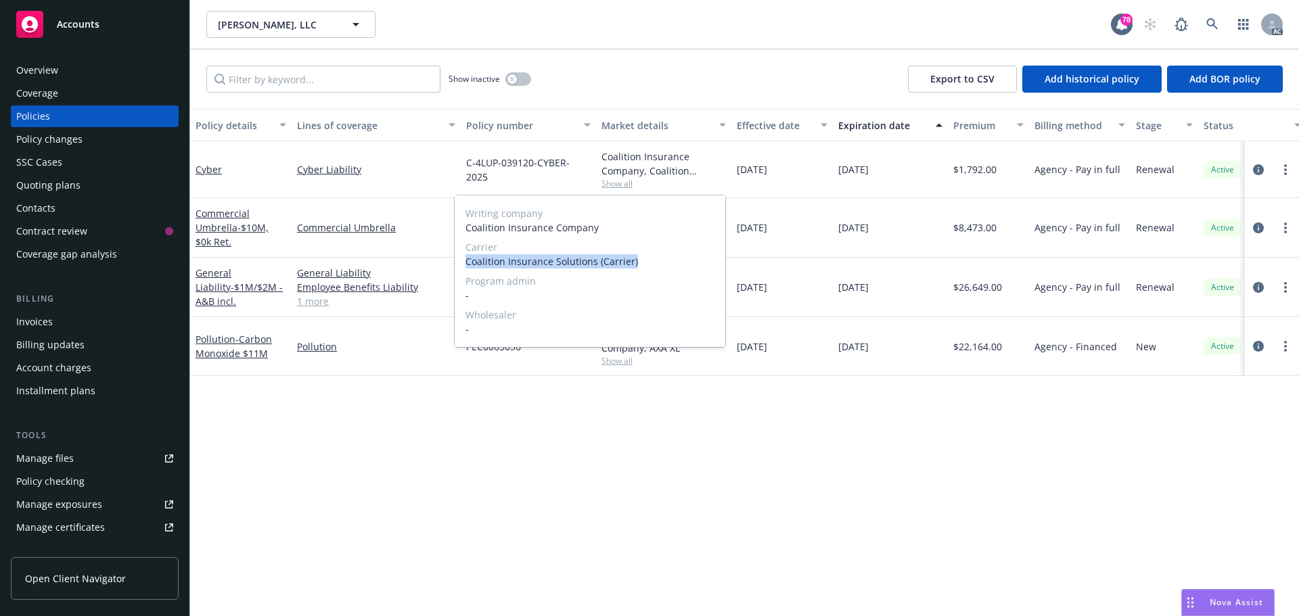
drag, startPoint x: 637, startPoint y: 259, endPoint x: 467, endPoint y: 261, distance: 170.5
click at [467, 261] on span "Coalition Insurance Solutions (Carrier)" at bounding box center [589, 261] width 249 height 14
copy span "Coalition Insurance Solutions (Carrier)"
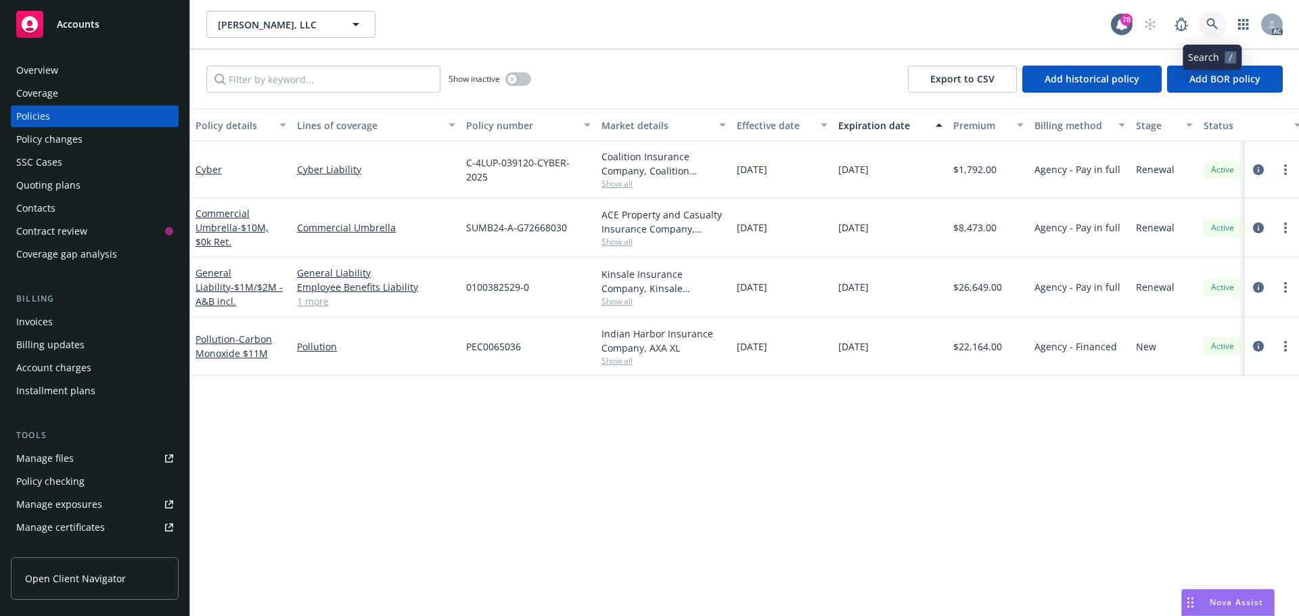
click at [1207, 24] on icon at bounding box center [1212, 24] width 12 height 12
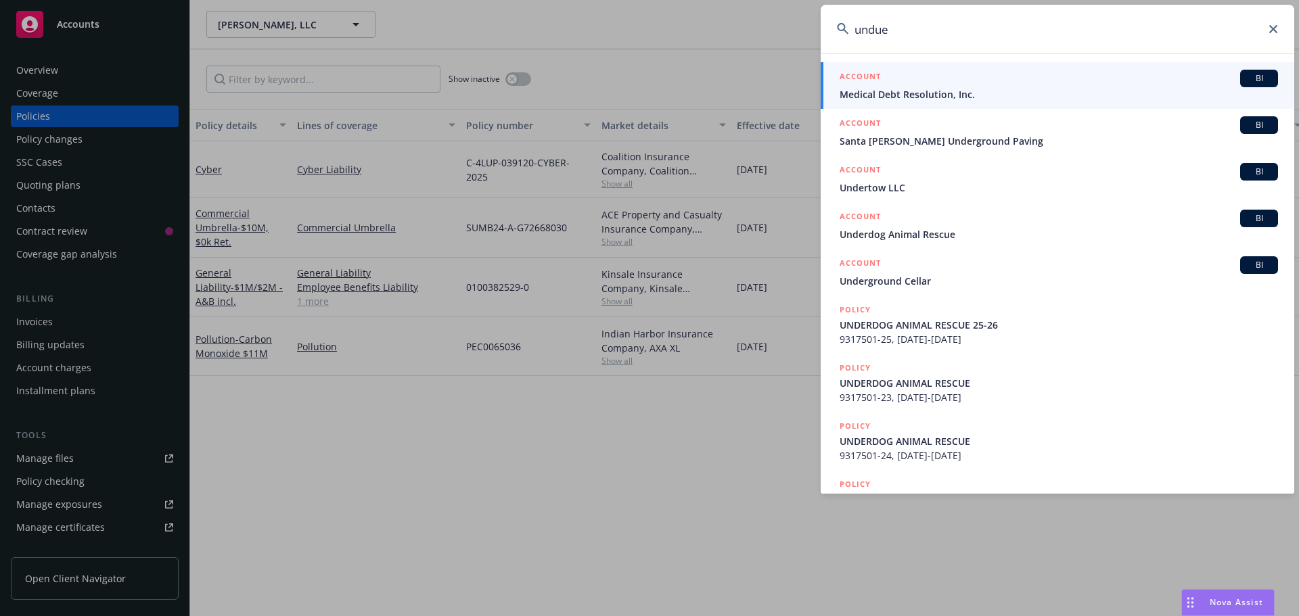
type input "undue"
click at [1007, 88] on span "Medical Debt Resolution, Inc." at bounding box center [1058, 94] width 438 height 14
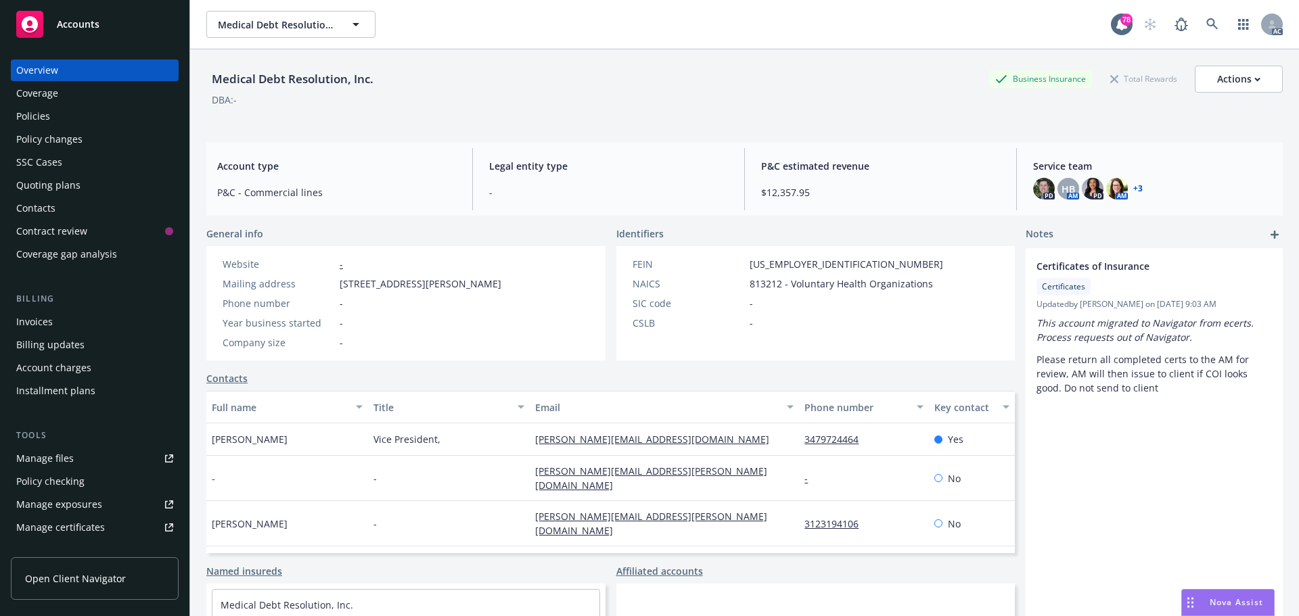
drag, startPoint x: 287, startPoint y: 438, endPoint x: 223, endPoint y: 440, distance: 64.3
click at [204, 441] on div "Medical Debt Resolution, Inc. Business Insurance Total Rewards Actions DBA: - A…" at bounding box center [744, 357] width 1109 height 616
click at [63, 115] on div "Policies" at bounding box center [94, 117] width 157 height 22
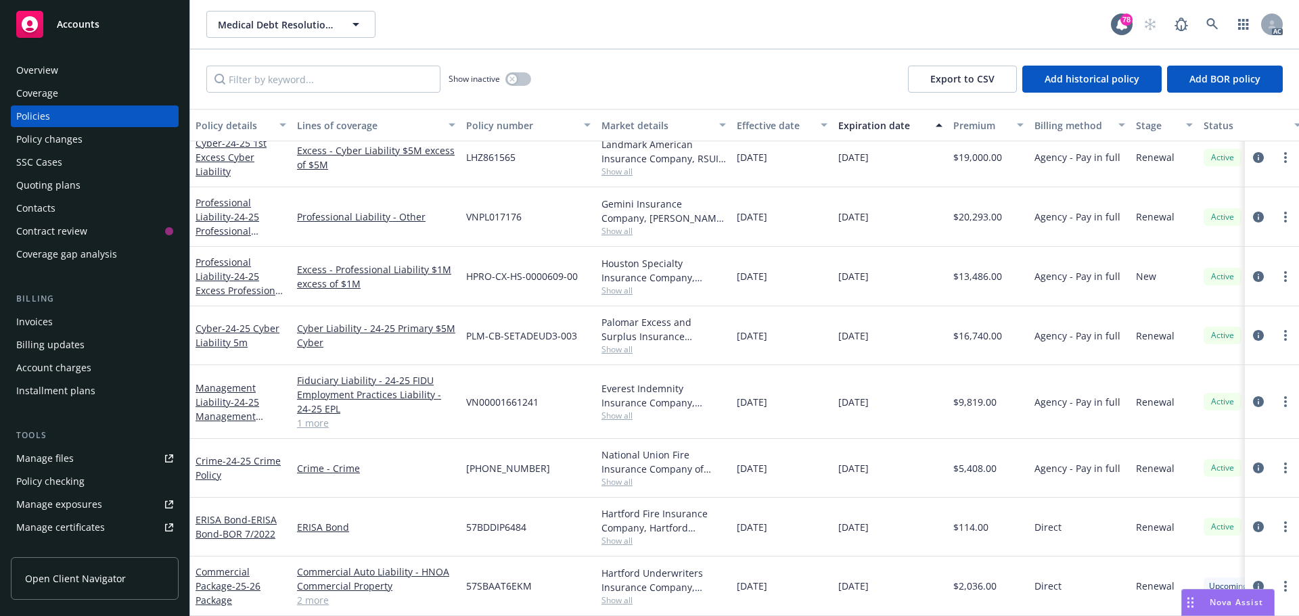
scroll to position [191, 0]
click at [313, 416] on link "1 more" at bounding box center [376, 423] width 158 height 14
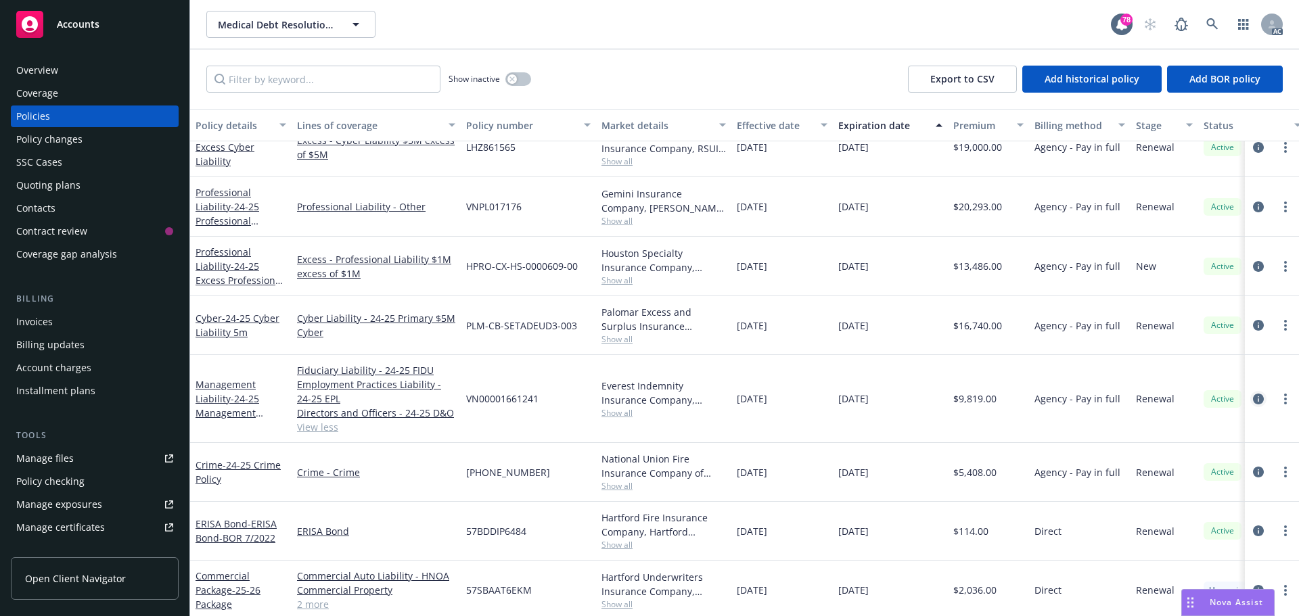
click at [1253, 396] on icon "circleInformation" at bounding box center [1258, 399] width 11 height 11
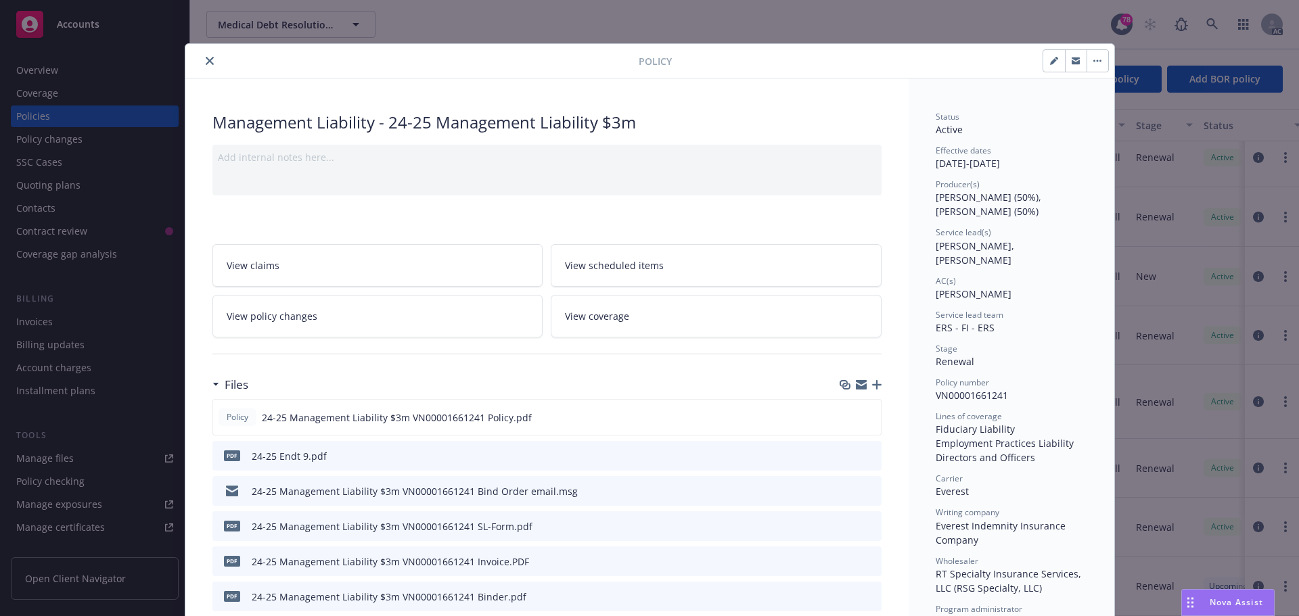
click at [206, 58] on icon "close" at bounding box center [210, 61] width 8 height 8
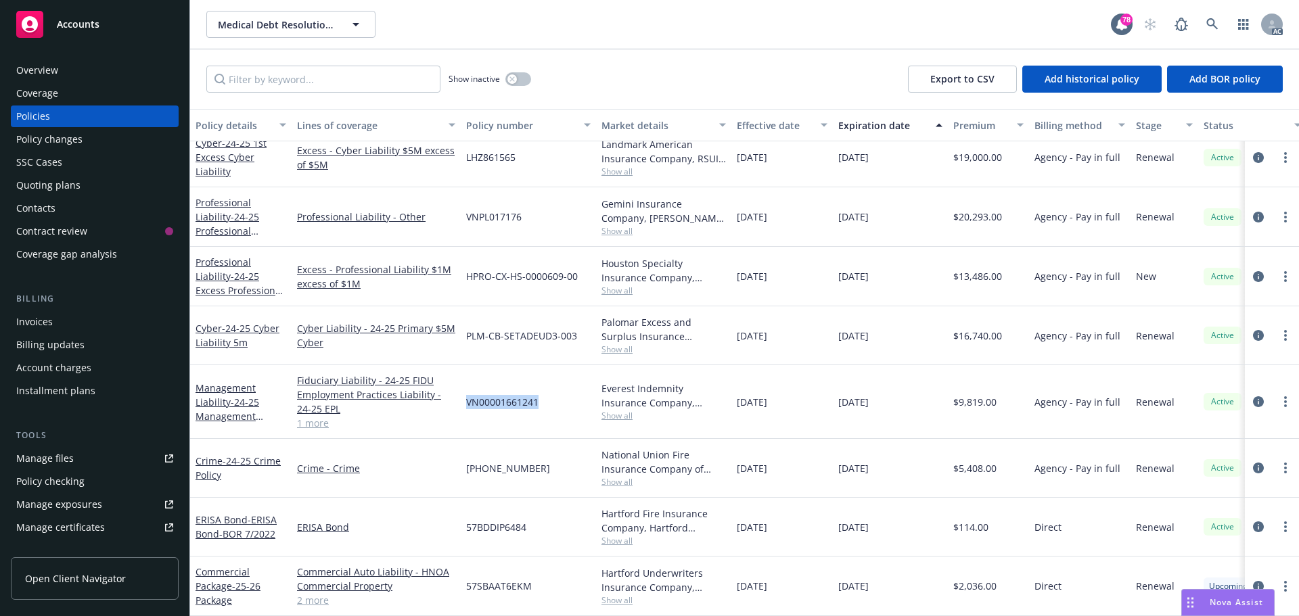
drag, startPoint x: 544, startPoint y: 390, endPoint x: 466, endPoint y: 392, distance: 77.8
click at [466, 392] on div "VN00001661241" at bounding box center [528, 402] width 135 height 74
click at [616, 410] on span "Show all" at bounding box center [663, 415] width 124 height 11
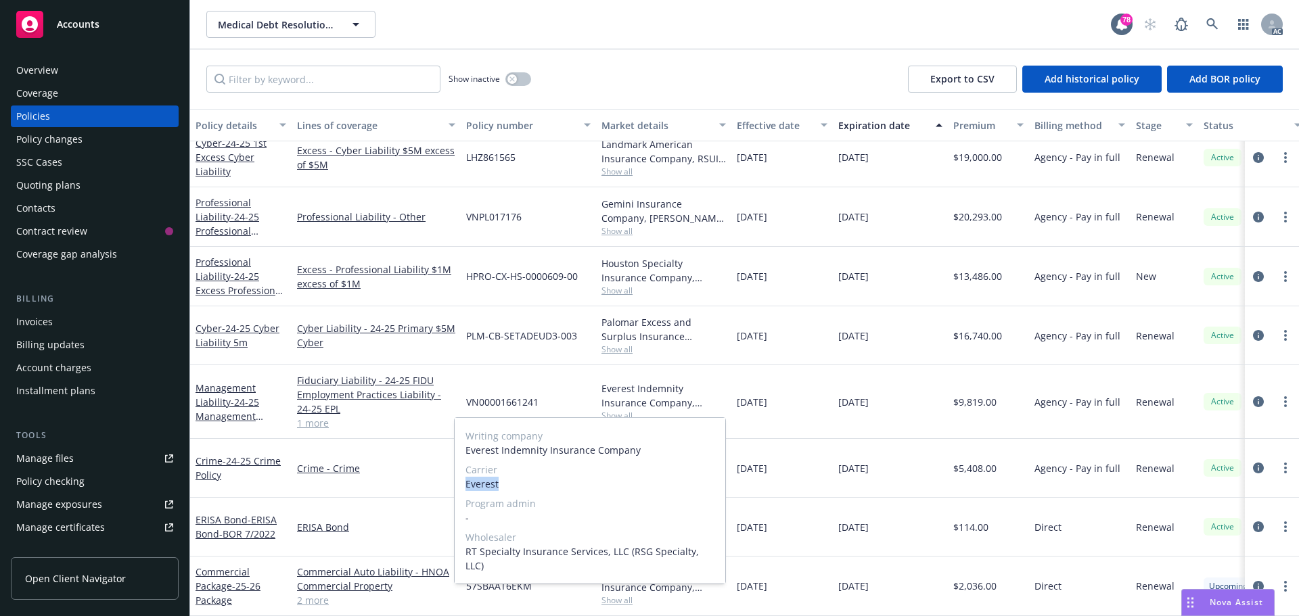
drag, startPoint x: 504, startPoint y: 485, endPoint x: 466, endPoint y: 488, distance: 38.0
click at [466, 488] on span "Everest" at bounding box center [589, 484] width 249 height 14
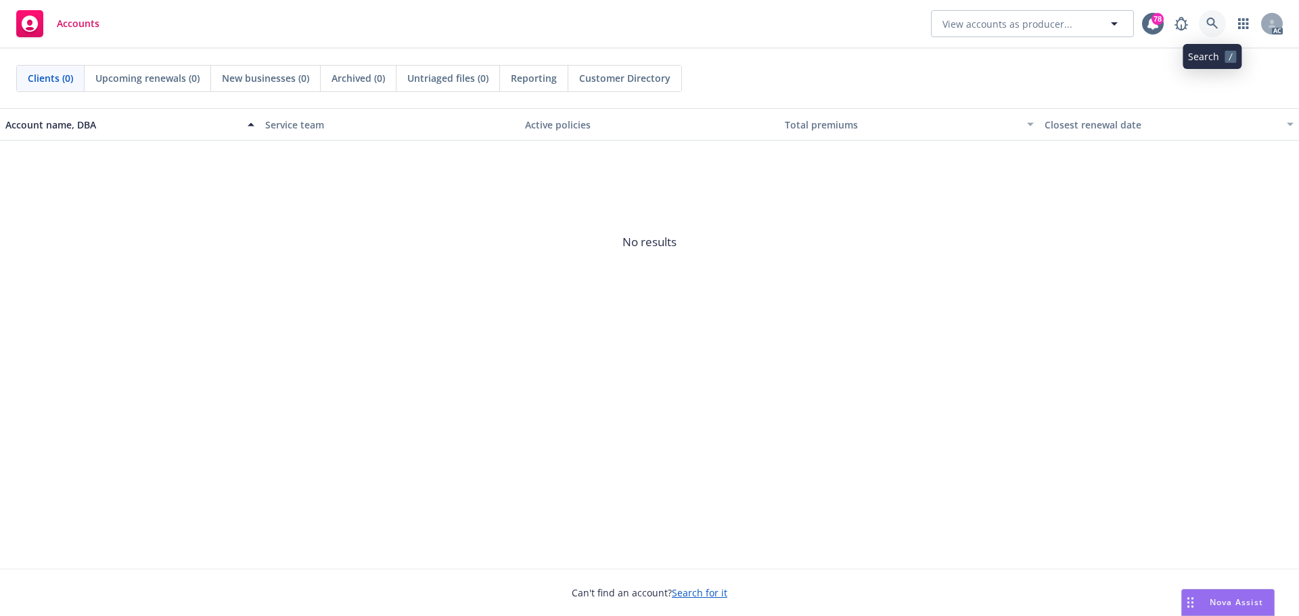
click at [1214, 20] on icon at bounding box center [1212, 24] width 12 height 12
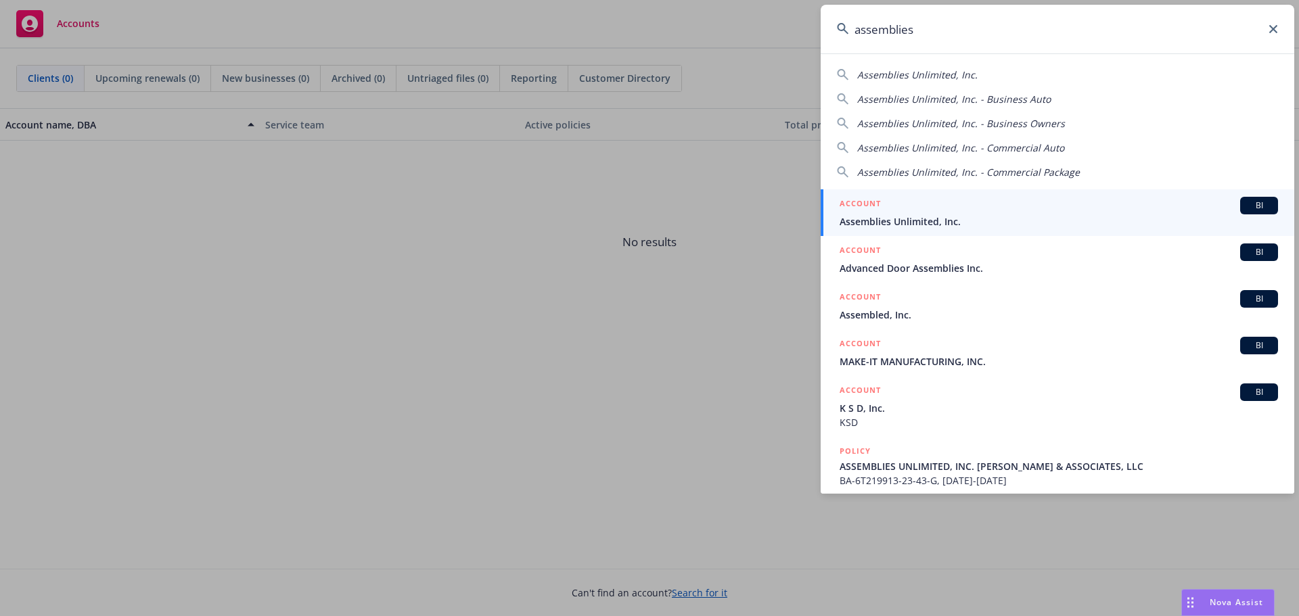
type input "assemblies"
drag, startPoint x: 965, startPoint y: 220, endPoint x: 971, endPoint y: 226, distance: 8.1
click at [965, 220] on span "Assemblies Unlimited, Inc." at bounding box center [1058, 221] width 438 height 14
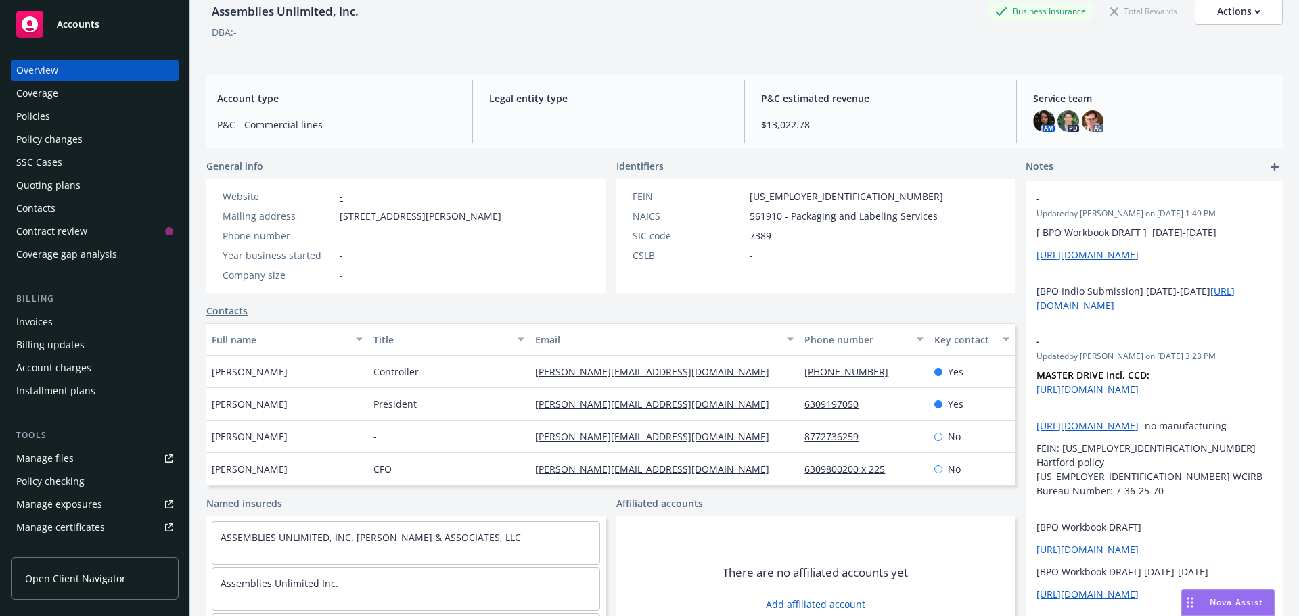
scroll to position [111, 0]
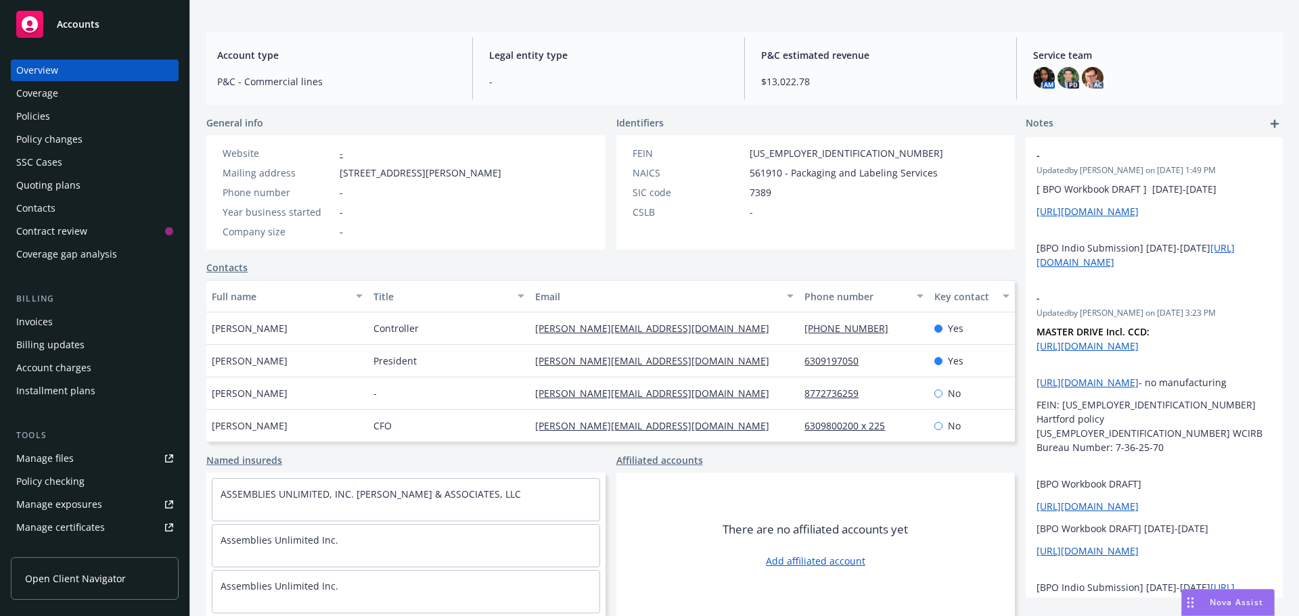
drag, startPoint x: 291, startPoint y: 331, endPoint x: 212, endPoint y: 331, distance: 79.1
click at [212, 331] on div "William Wilcoxen" at bounding box center [287, 329] width 162 height 32
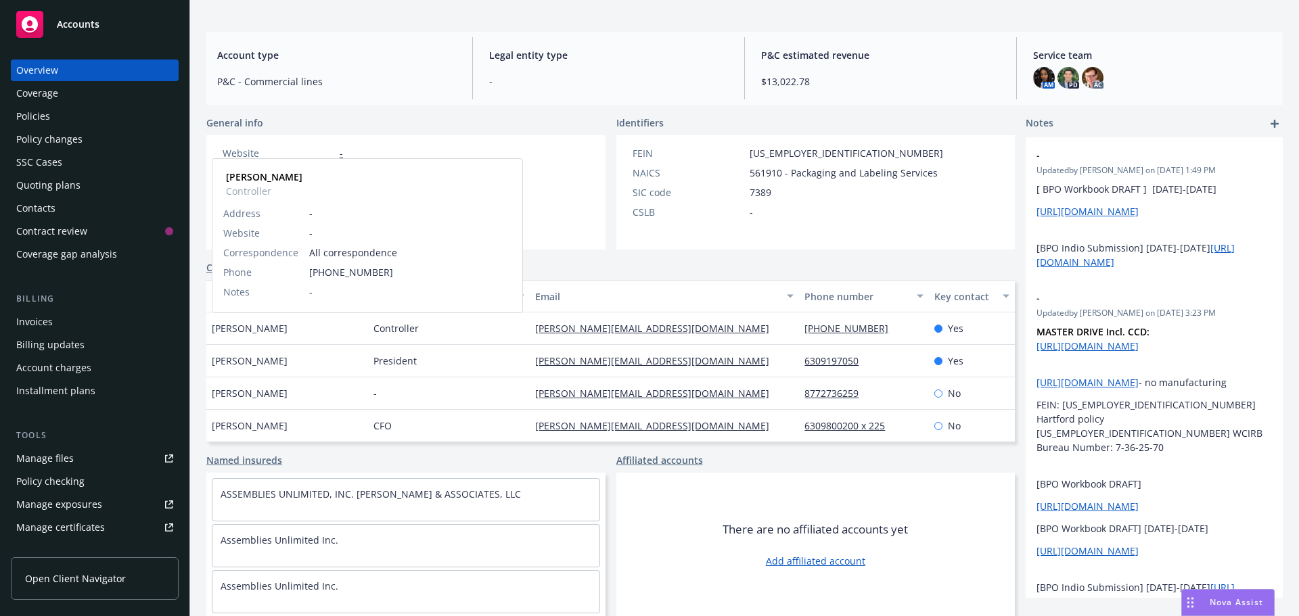
copy span "William Wilcoxen"
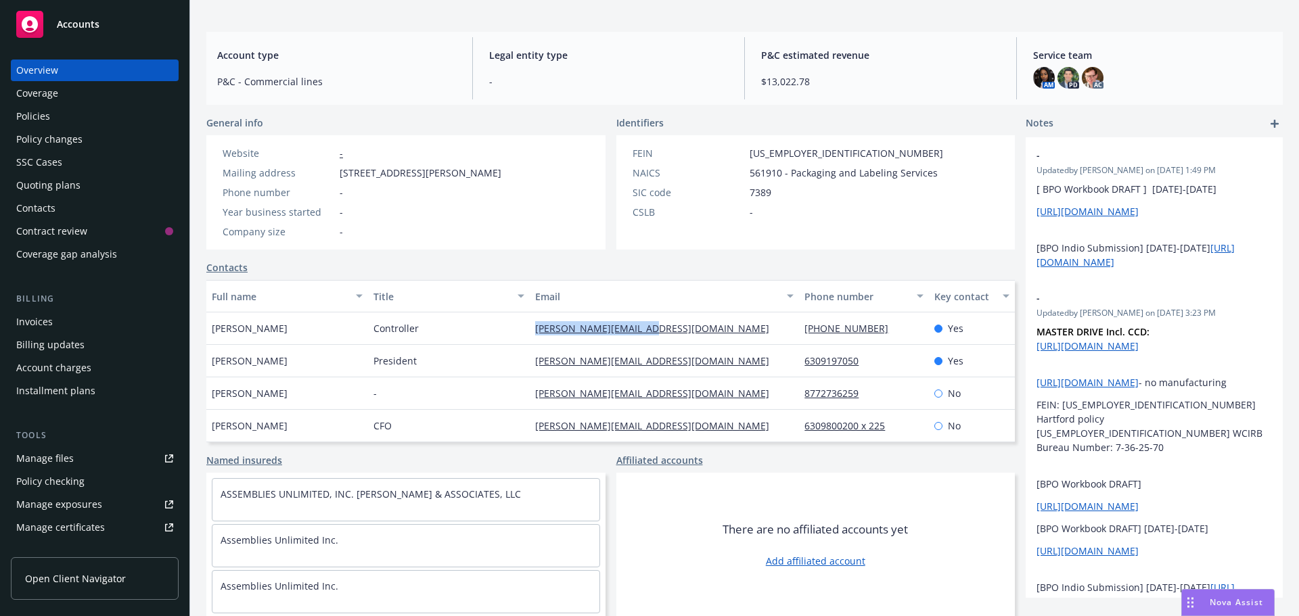
drag, startPoint x: 656, startPoint y: 332, endPoint x: 524, endPoint y: 331, distance: 132.6
click at [524, 331] on div "William Wilcoxen Controller william@assemblies.com 630-919-7052 Yes" at bounding box center [610, 329] width 808 height 32
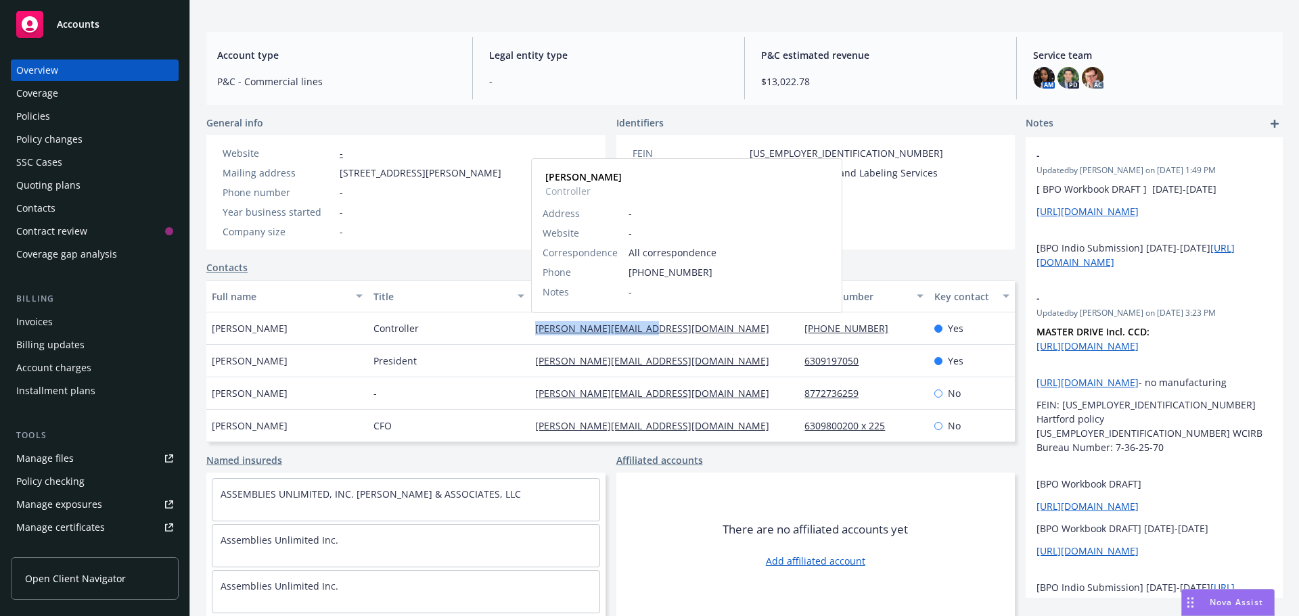
copy div "william@assemblies.com"
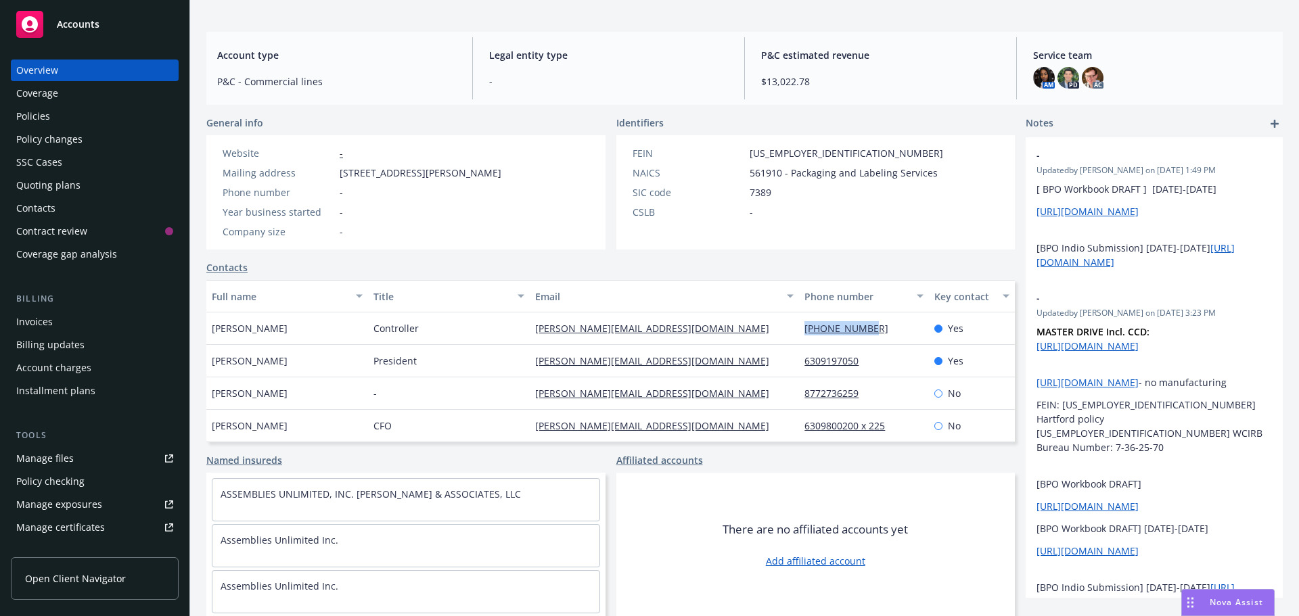
drag, startPoint x: 873, startPoint y: 329, endPoint x: 795, endPoint y: 330, distance: 77.8
click at [799, 330] on div "630-919-7052" at bounding box center [863, 329] width 129 height 32
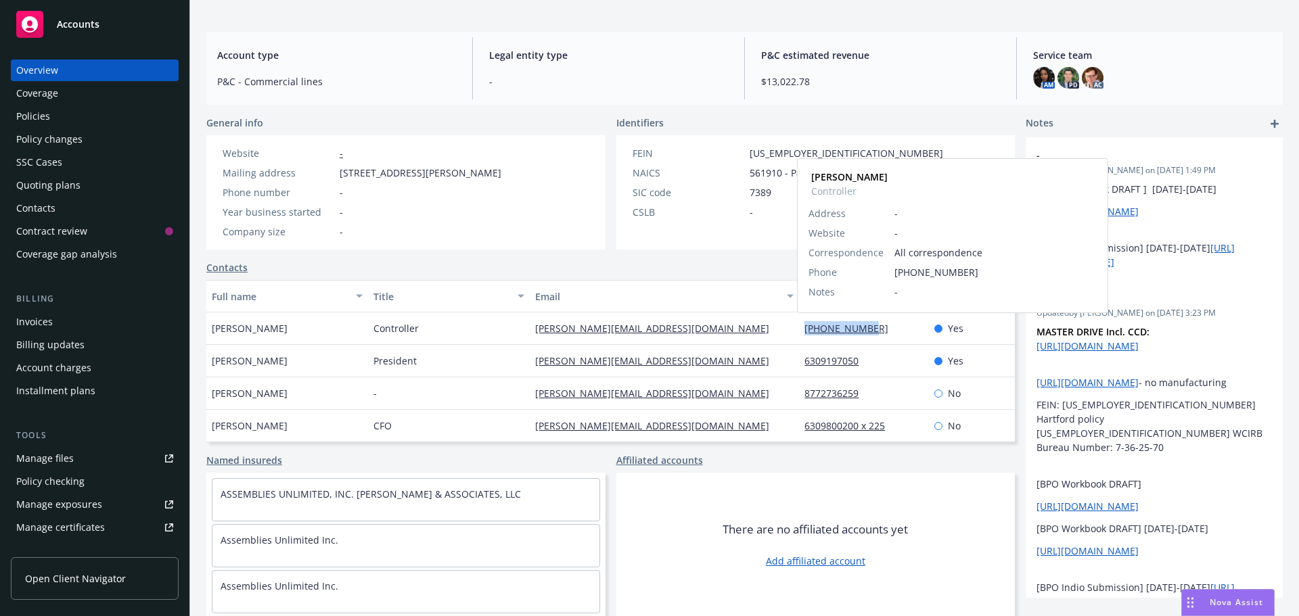
copy link "630-919-7052"
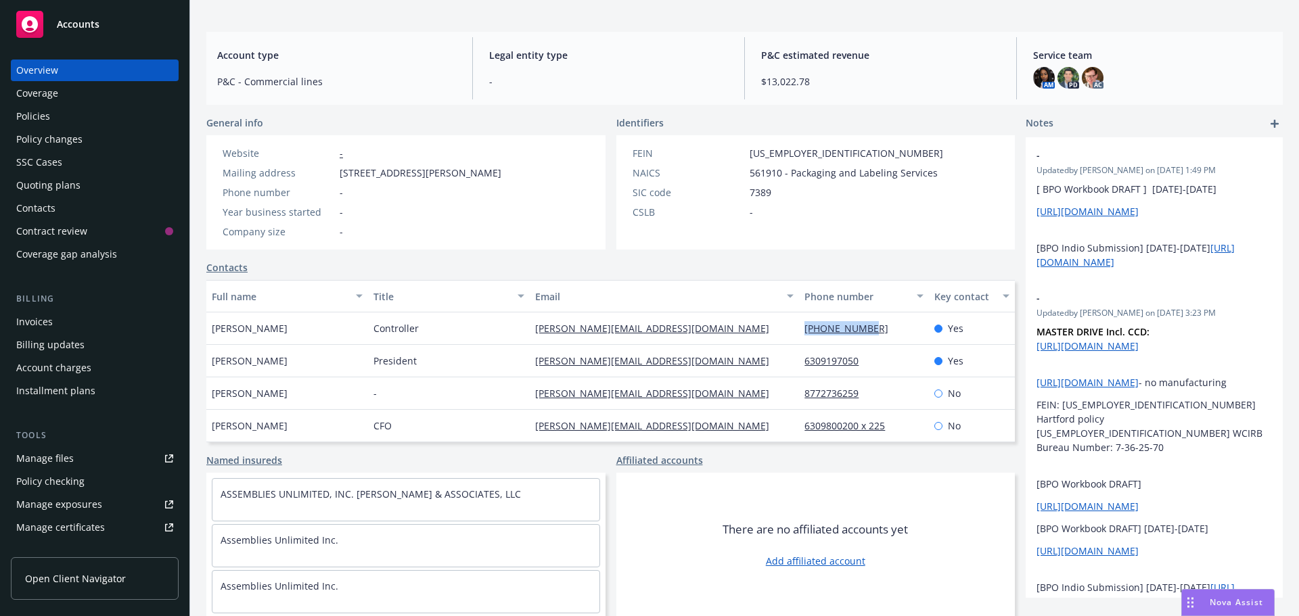
click at [72, 108] on div "Policies" at bounding box center [94, 117] width 157 height 22
click at [66, 116] on div "Policies" at bounding box center [94, 117] width 157 height 22
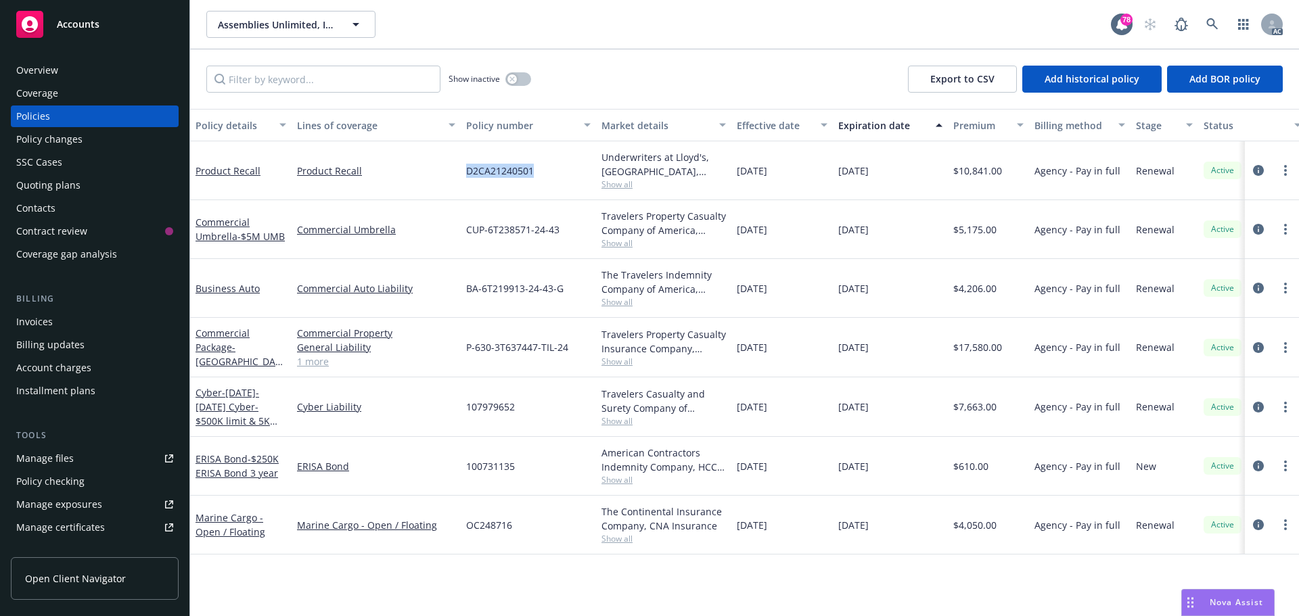
drag, startPoint x: 542, startPoint y: 168, endPoint x: 462, endPoint y: 168, distance: 79.8
click at [462, 168] on div "D2CA21240501" at bounding box center [528, 170] width 135 height 59
copy span "D2CA21240501"
click at [609, 184] on span "Show all" at bounding box center [663, 184] width 124 height 11
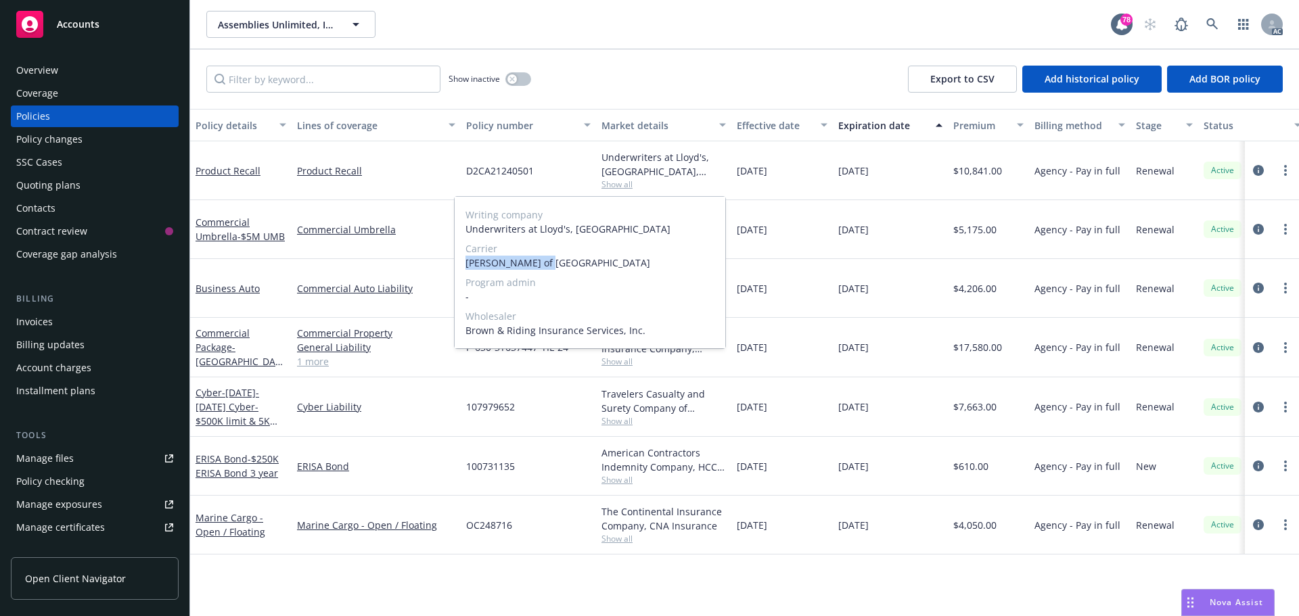
drag, startPoint x: 550, startPoint y: 265, endPoint x: 462, endPoint y: 264, distance: 87.9
click at [462, 264] on div "Writing company Underwriters at Lloyd's, London Carrier Lloyd's of London Progr…" at bounding box center [590, 273] width 271 height 152
copy span "Lloyd's of London"
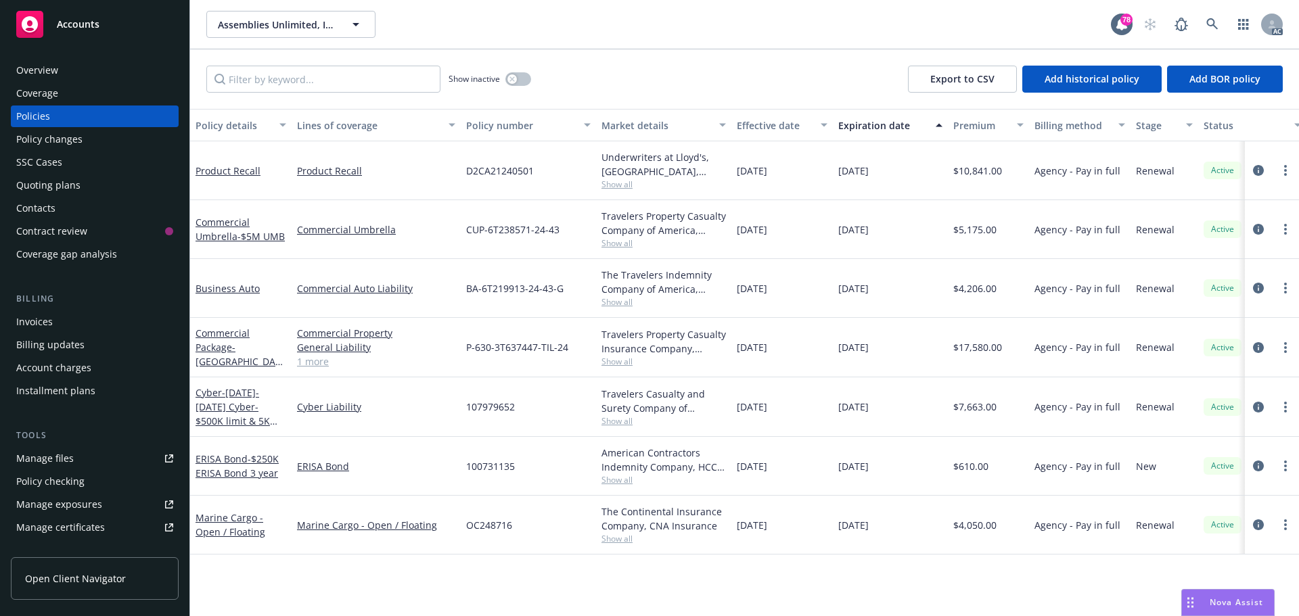
click at [69, 74] on div "Overview" at bounding box center [94, 71] width 157 height 22
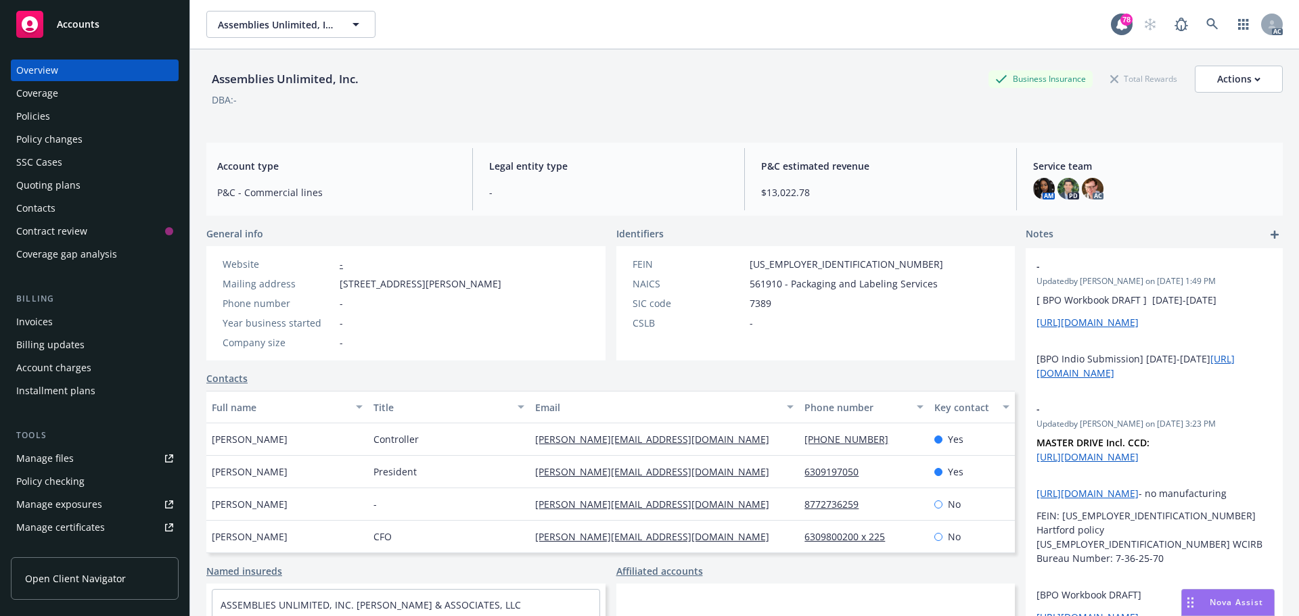
click at [55, 114] on div "Policies" at bounding box center [94, 117] width 157 height 22
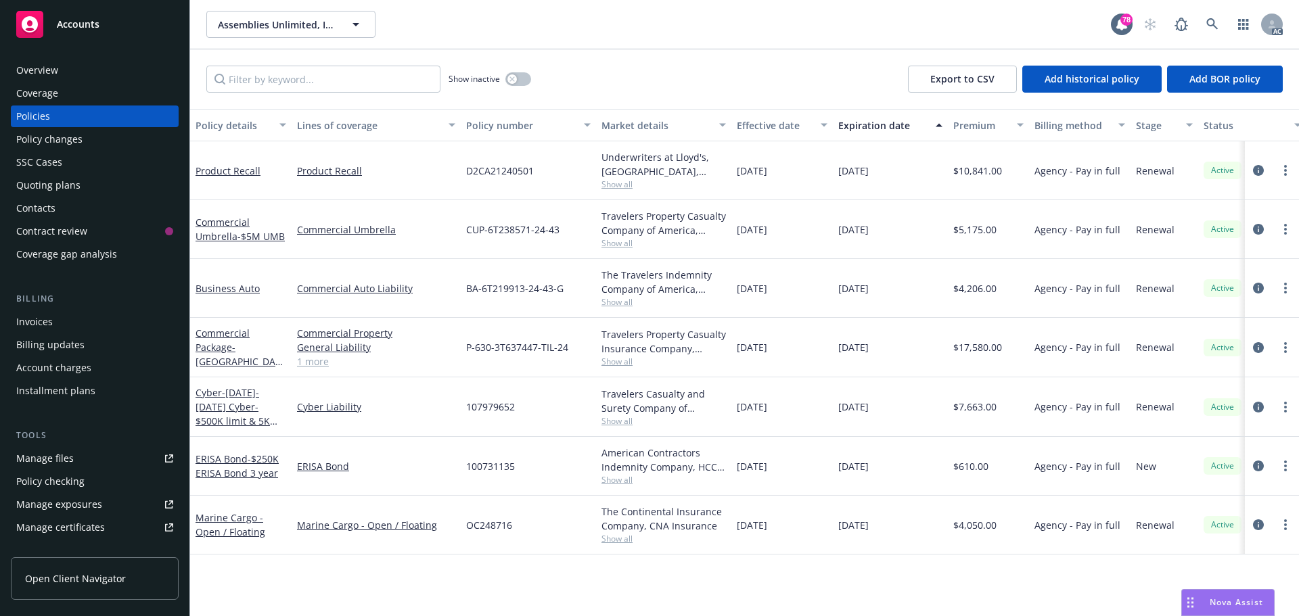
click at [77, 70] on div "Overview" at bounding box center [94, 71] width 157 height 22
